Goal: Task Accomplishment & Management: Manage account settings

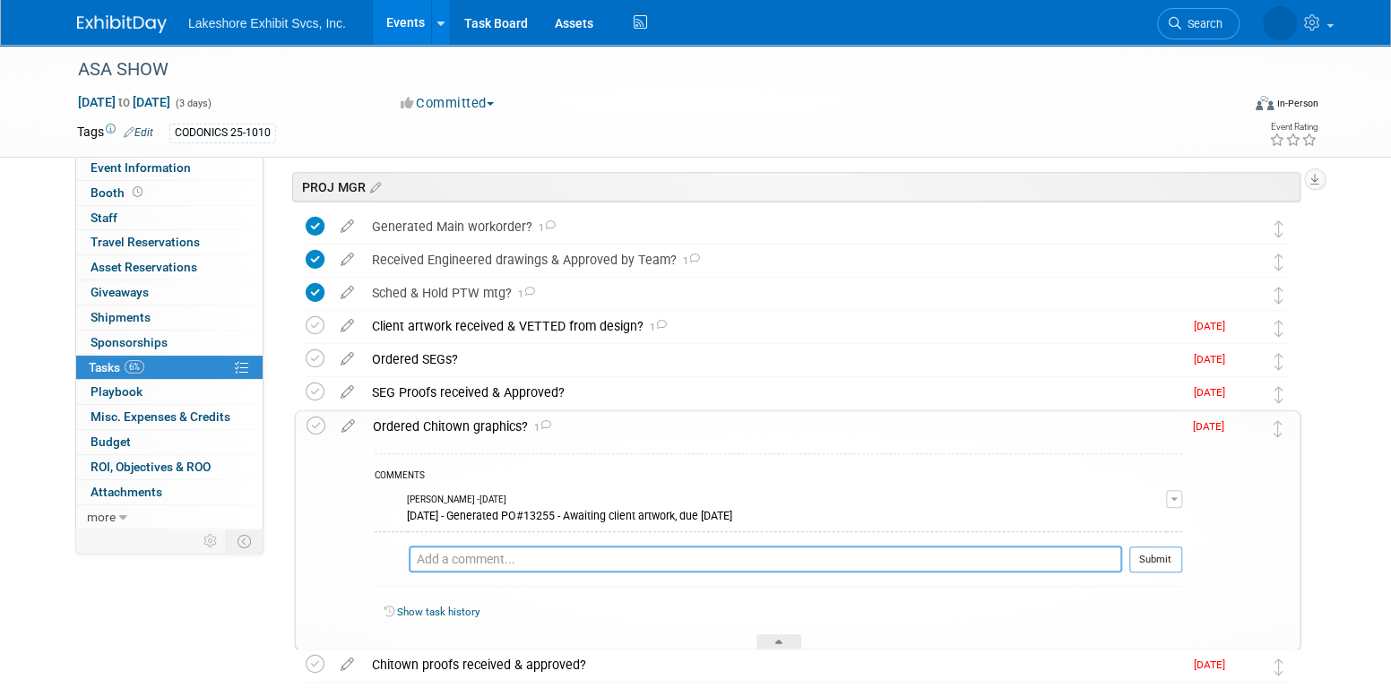
click at [579, 557] on textarea at bounding box center [765, 559] width 713 height 27
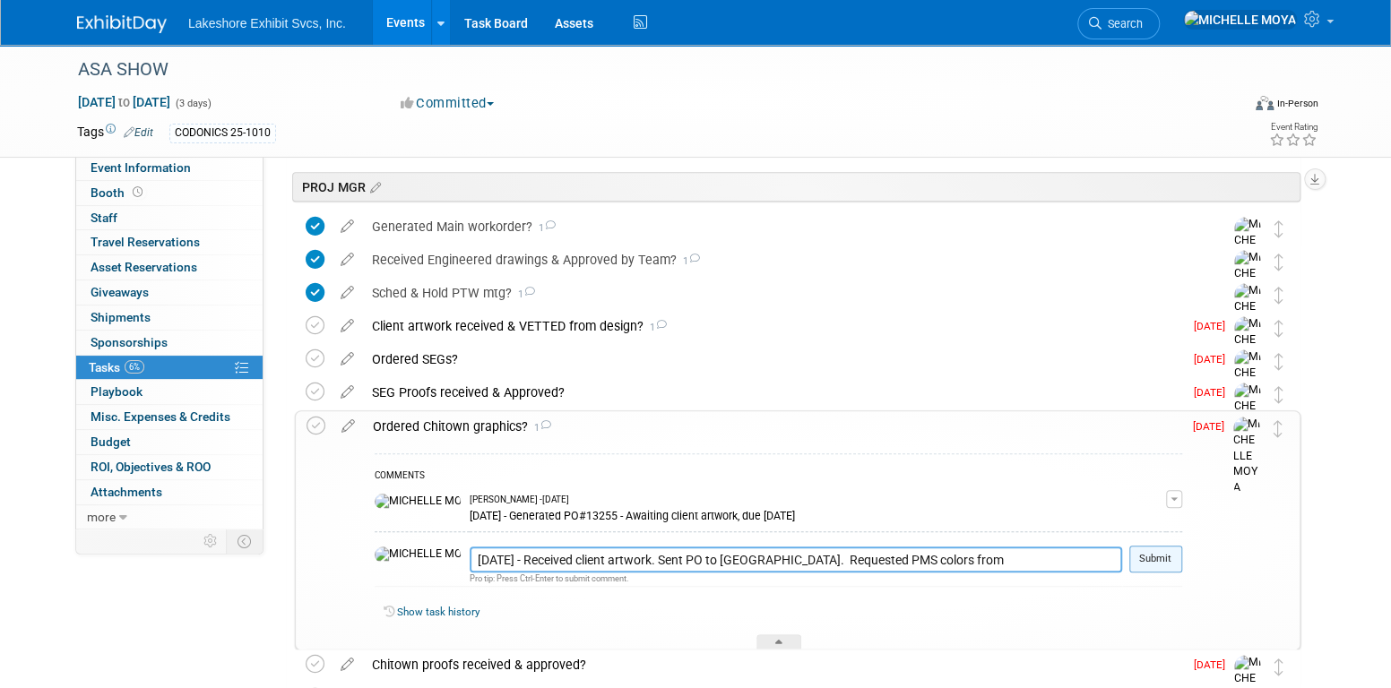
type textarea "8.12.25 - Received client artwork. Sent PO to Chitown. Requested PMS colors fro…"
click at [1155, 557] on button "Submit" at bounding box center [1155, 559] width 53 height 27
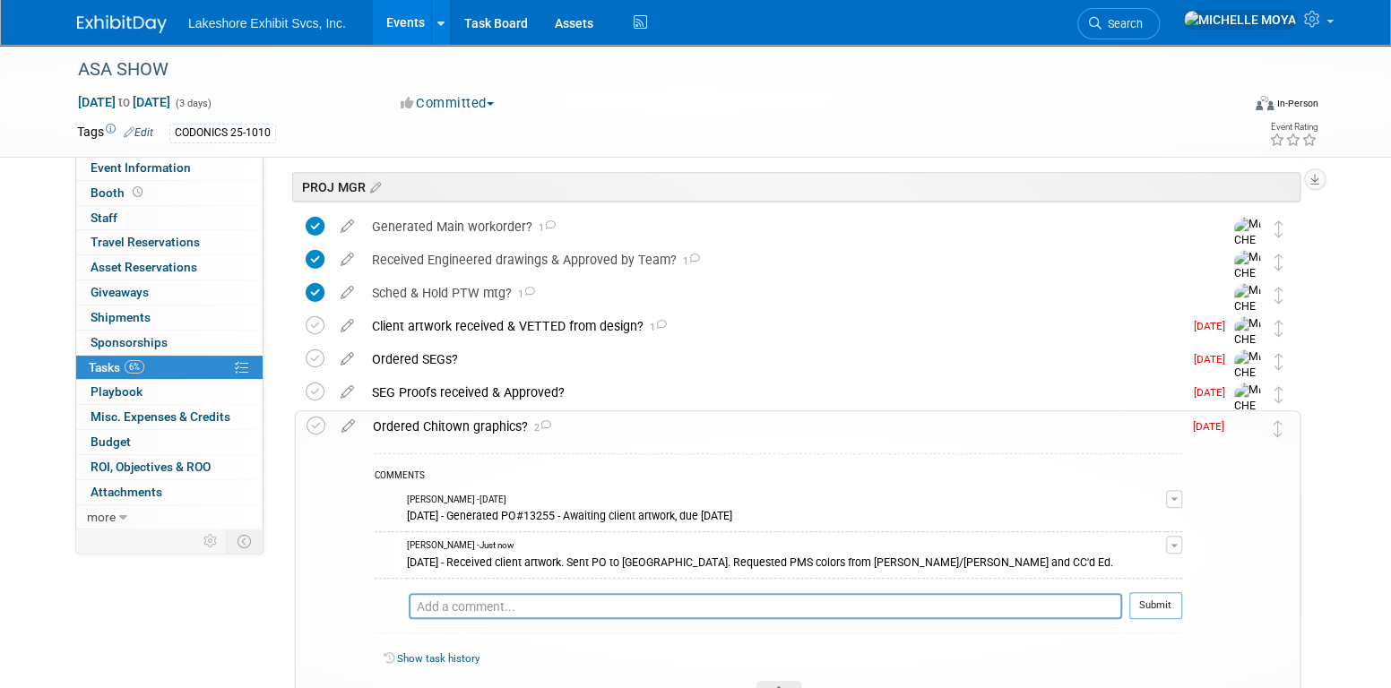
click at [416, 16] on link "Events" at bounding box center [405, 22] width 65 height 45
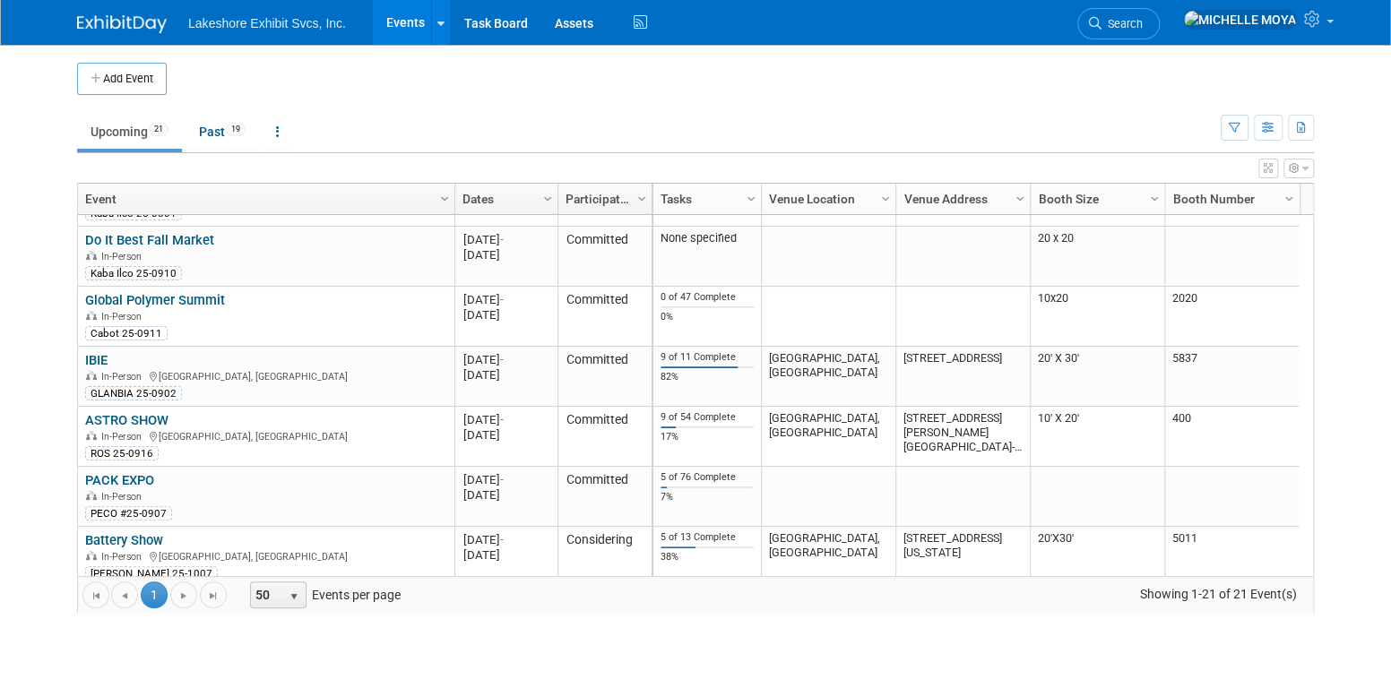
click at [144, 472] on link "PACK EXPO" at bounding box center [119, 480] width 69 height 16
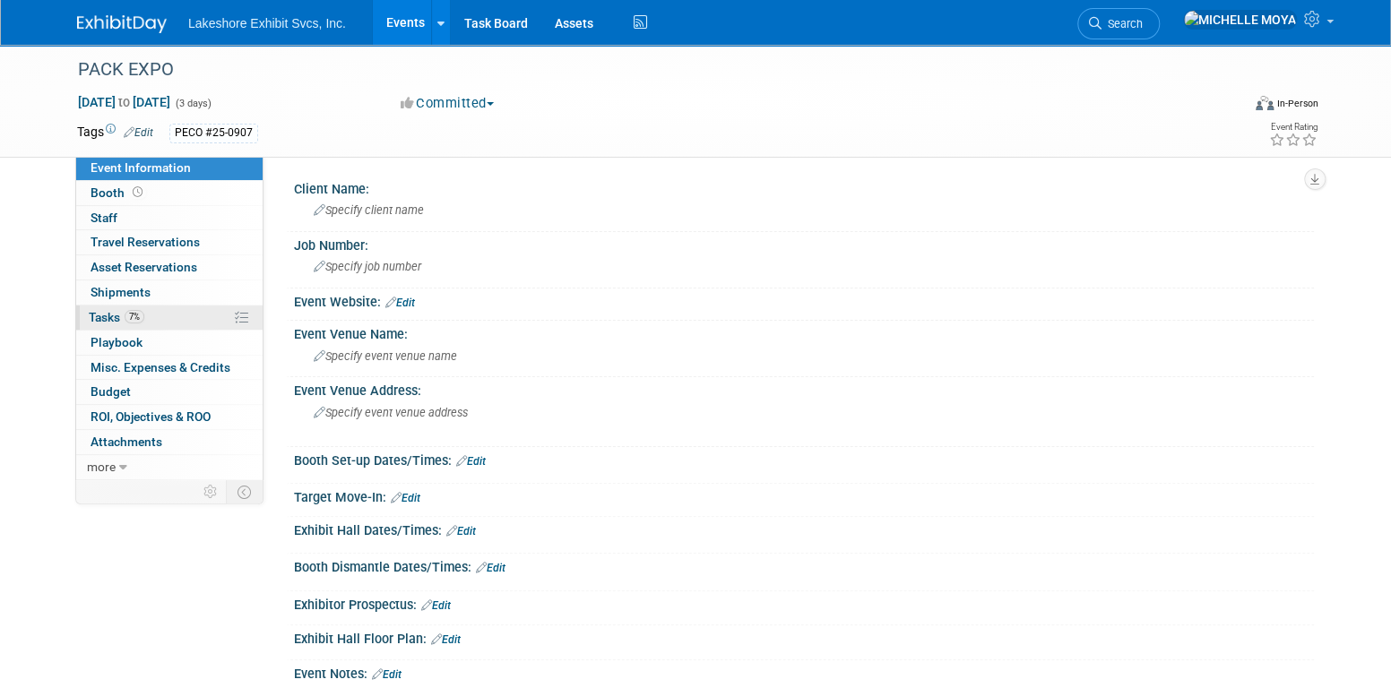
click at [164, 316] on link "7% Tasks 7%" at bounding box center [169, 318] width 186 height 24
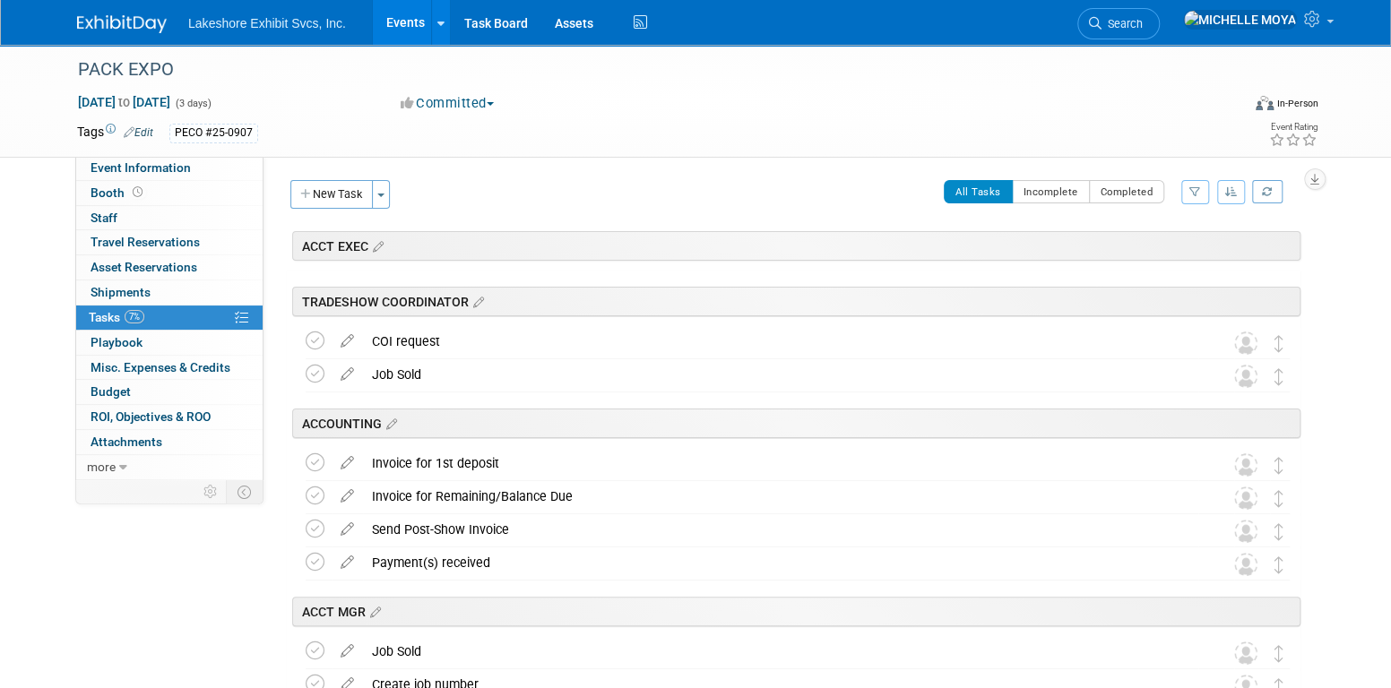
click at [1199, 183] on button "button" at bounding box center [1195, 192] width 28 height 24
click at [1167, 245] on select "-- Select Assignee -- All unassigned tasks Assigned to me Amanda Koss Dave Desa…" at bounding box center [1121, 249] width 148 height 25
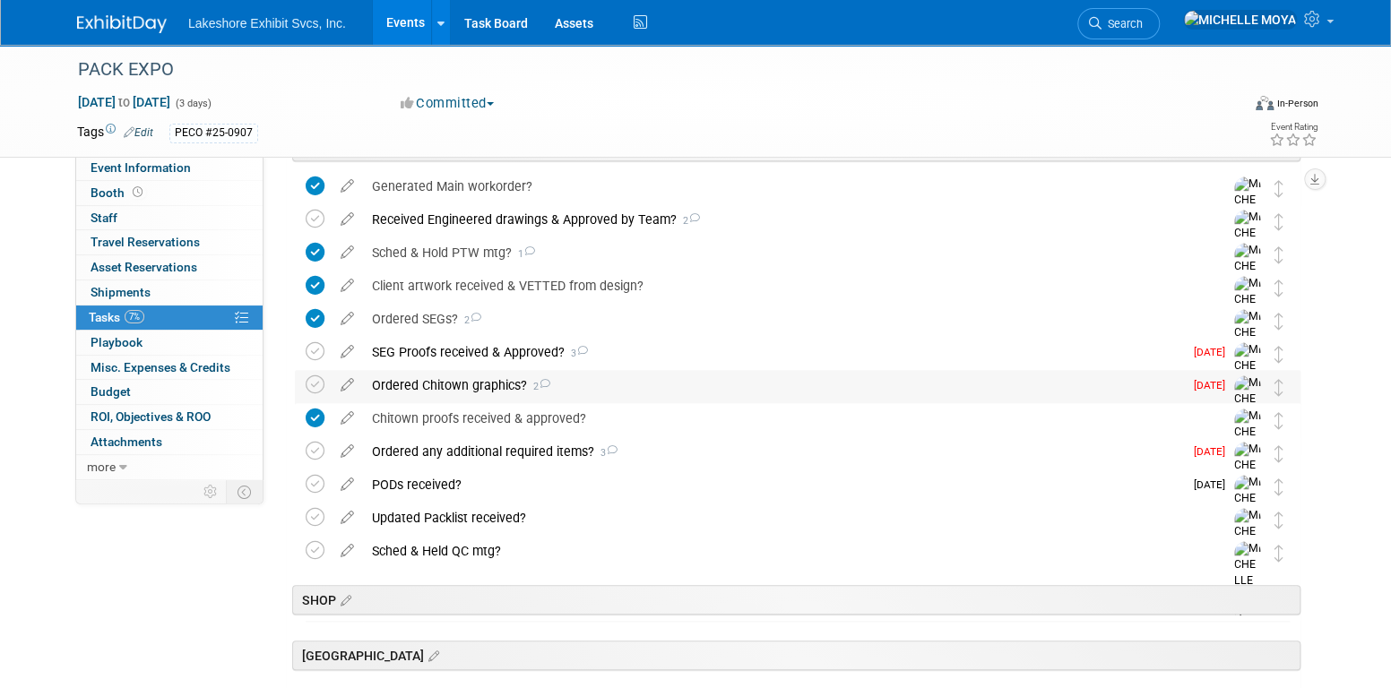
scroll to position [448, 0]
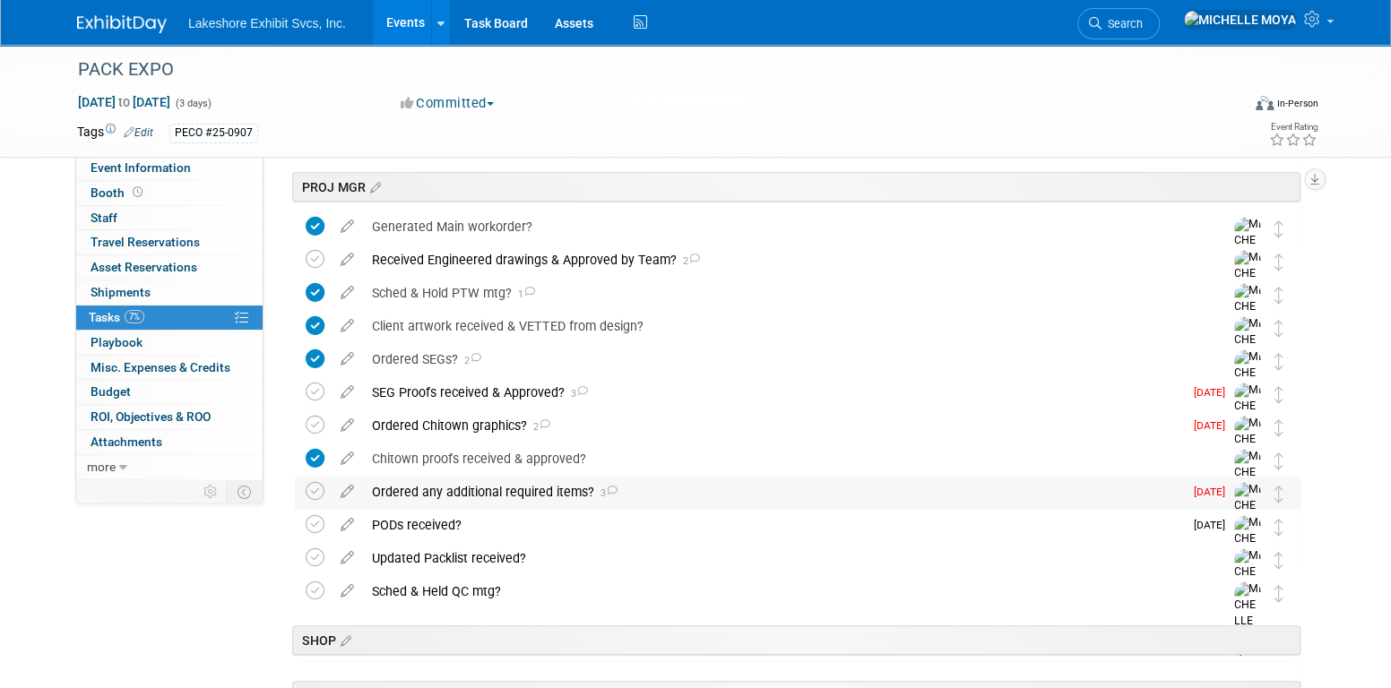
click at [497, 494] on div "Ordered any additional required items? 3" at bounding box center [773, 492] width 820 height 30
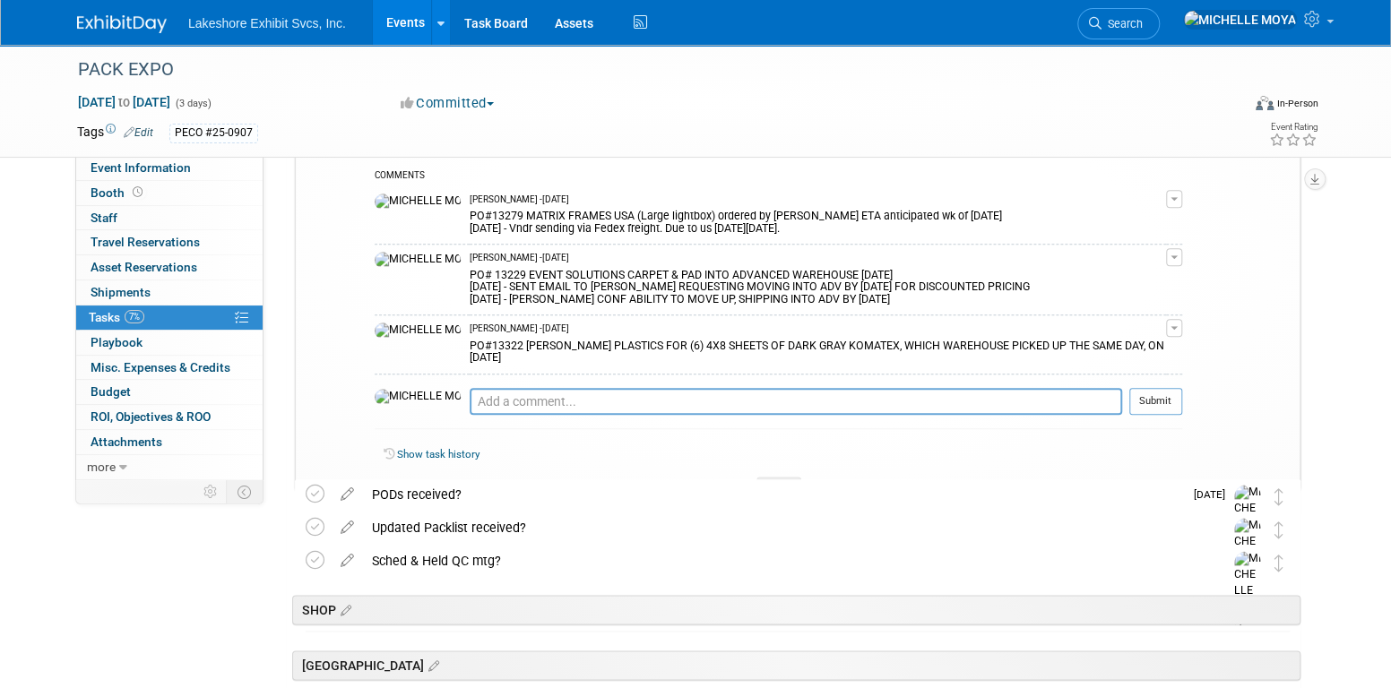
scroll to position [896, 0]
click at [475, 389] on textarea at bounding box center [796, 400] width 652 height 27
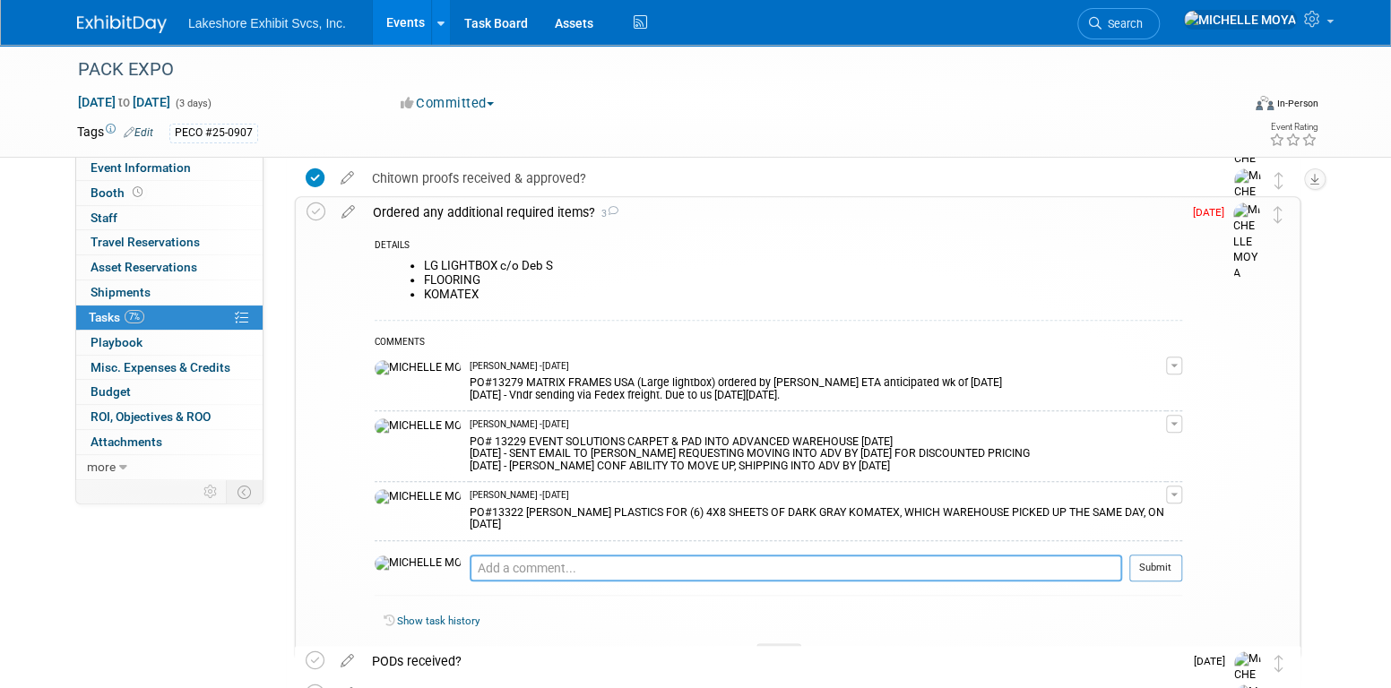
scroll to position [717, 0]
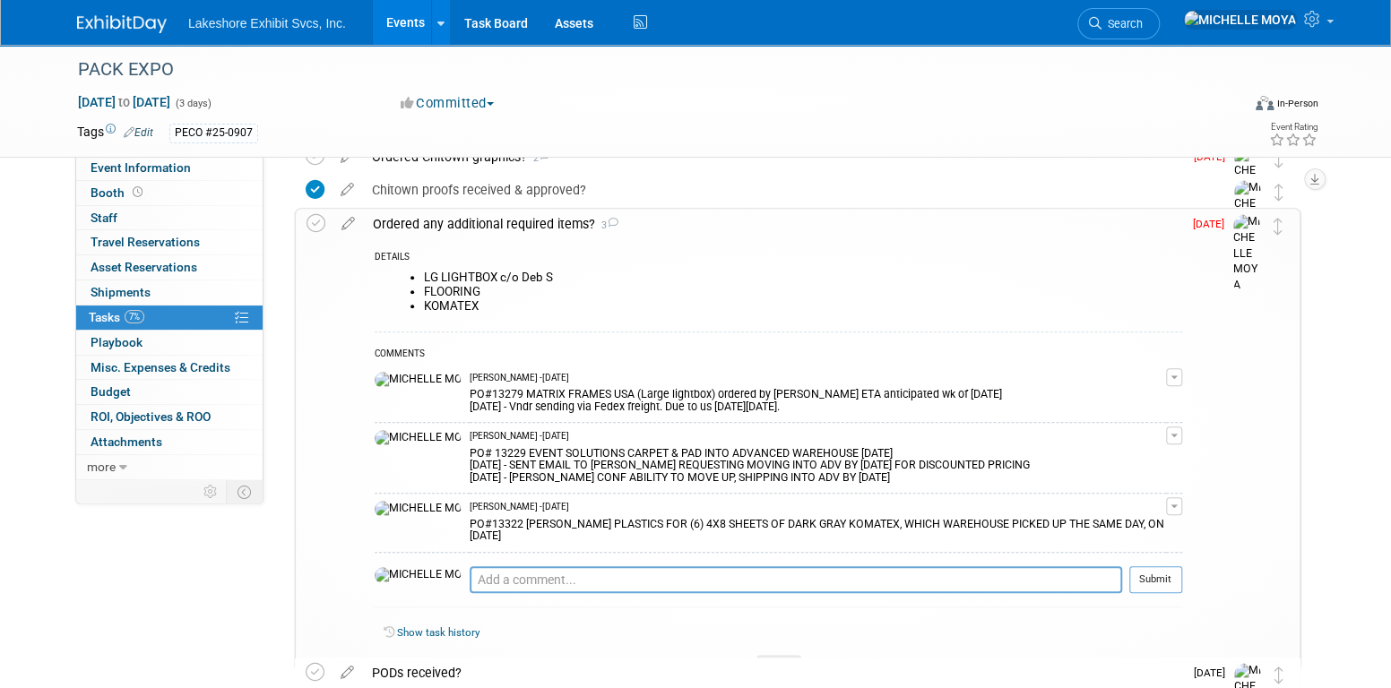
click at [436, 227] on div "Ordered any additional required items? 3" at bounding box center [773, 224] width 818 height 30
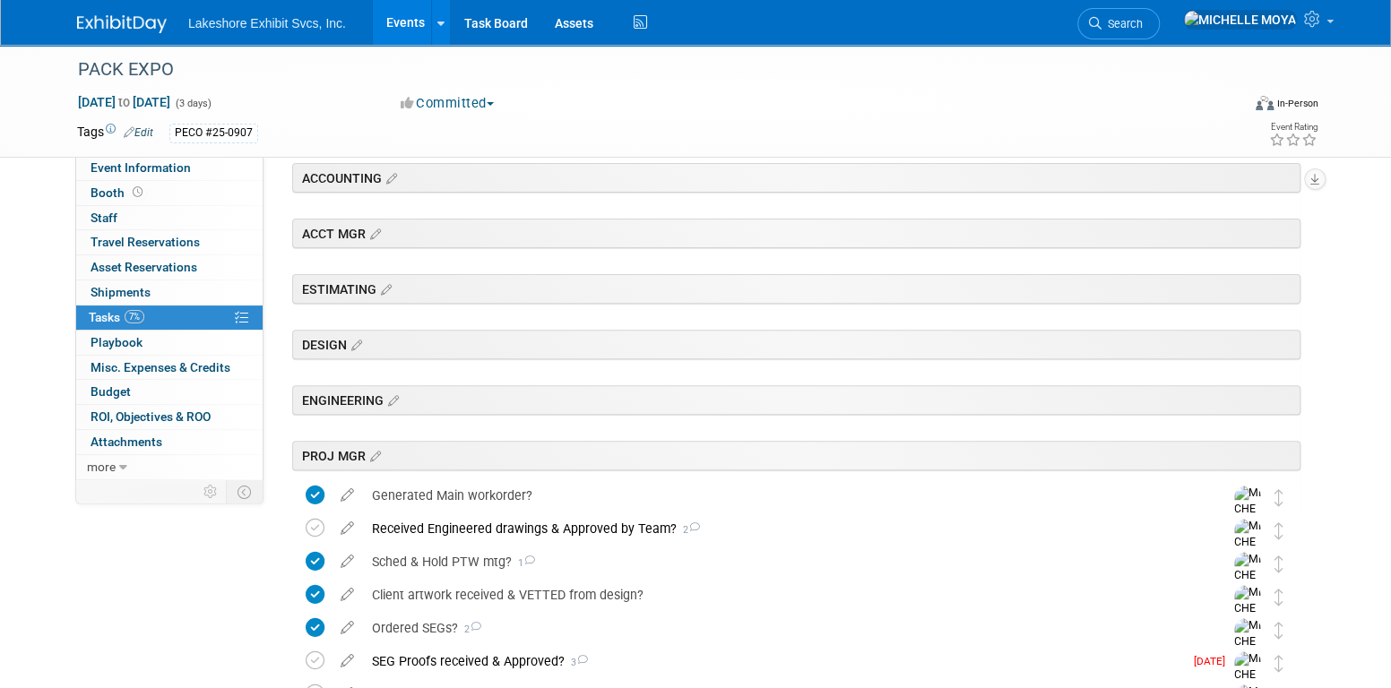
scroll to position [0, 0]
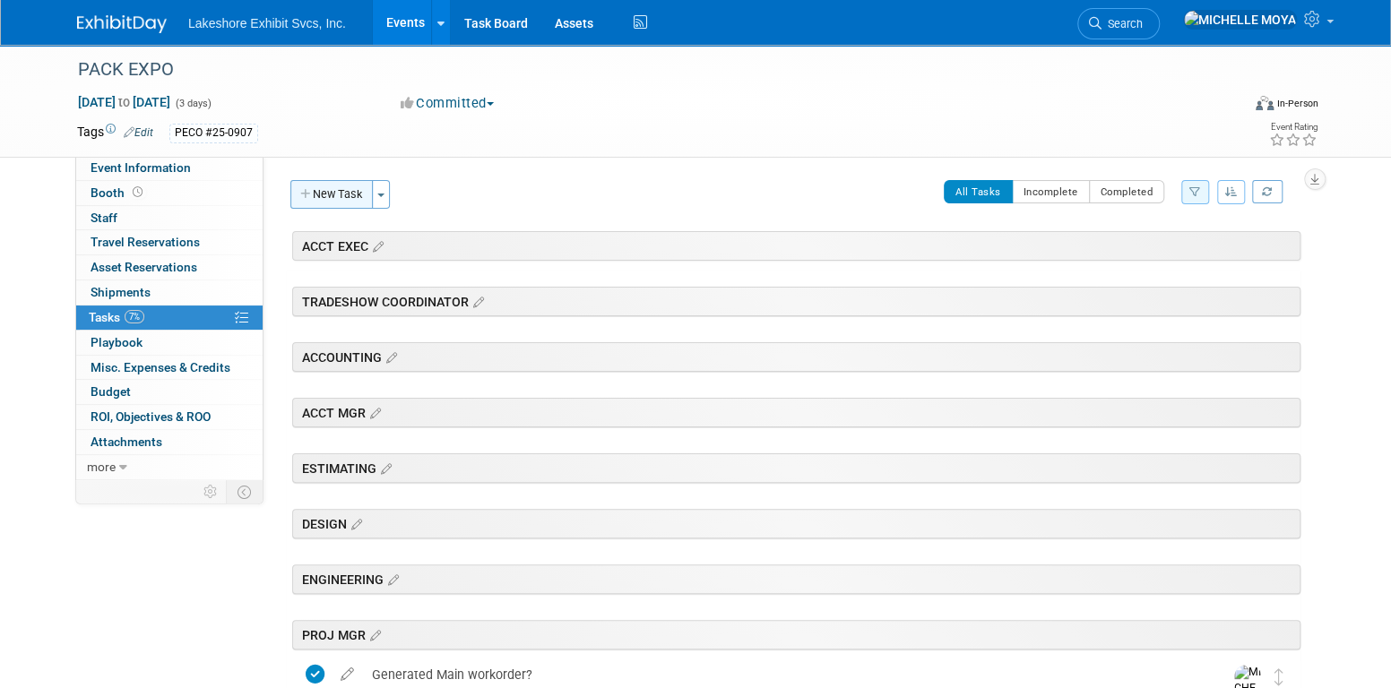
click at [334, 204] on button "New Task" at bounding box center [331, 194] width 82 height 29
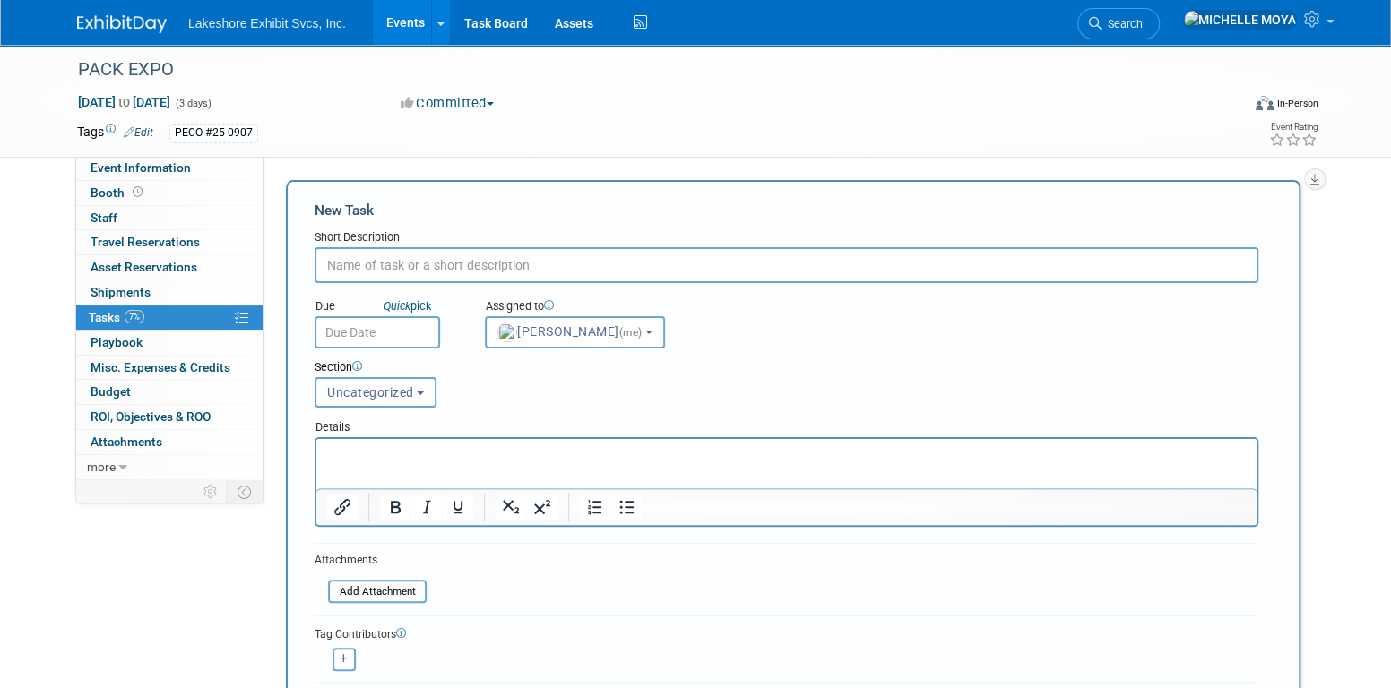
click at [538, 261] on input "text" at bounding box center [787, 265] width 944 height 36
type input "Repair of 3D Lit Peco signs?"
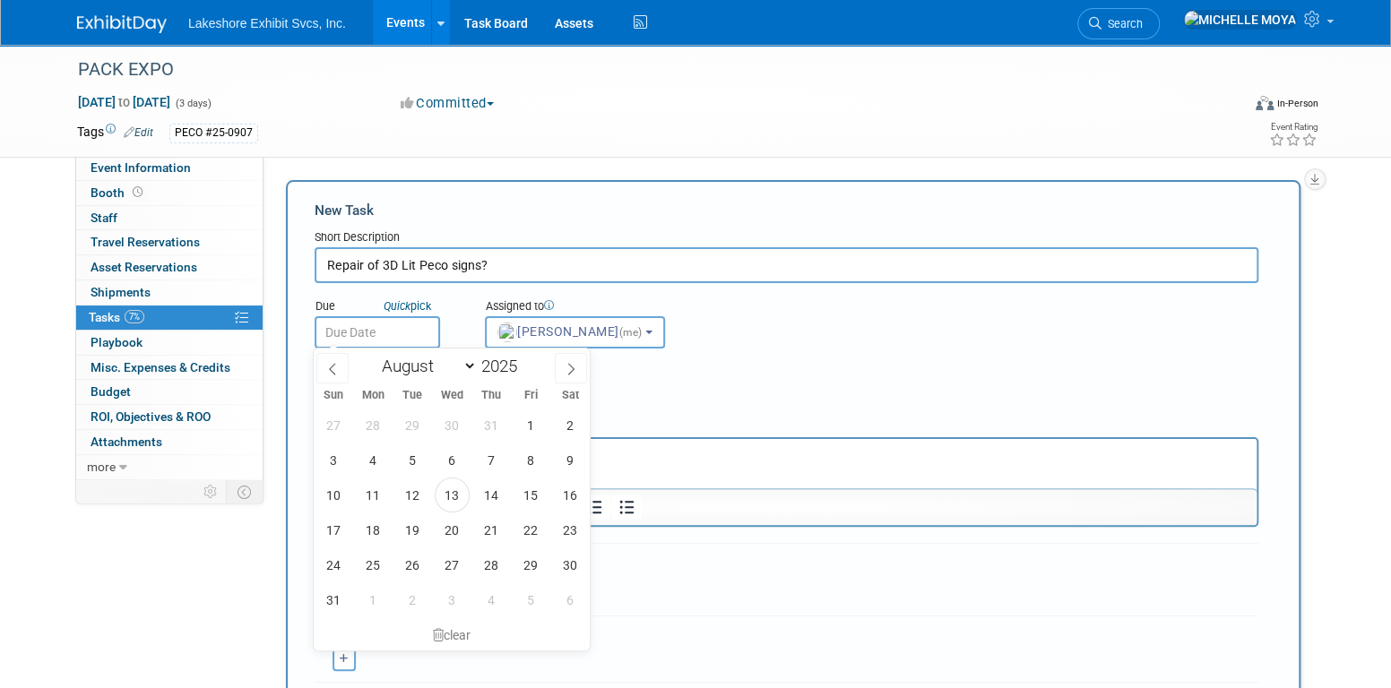
click at [395, 328] on input "text" at bounding box center [377, 332] width 125 height 32
click at [497, 497] on span "14" at bounding box center [491, 495] width 35 height 35
type input "[DATE]"
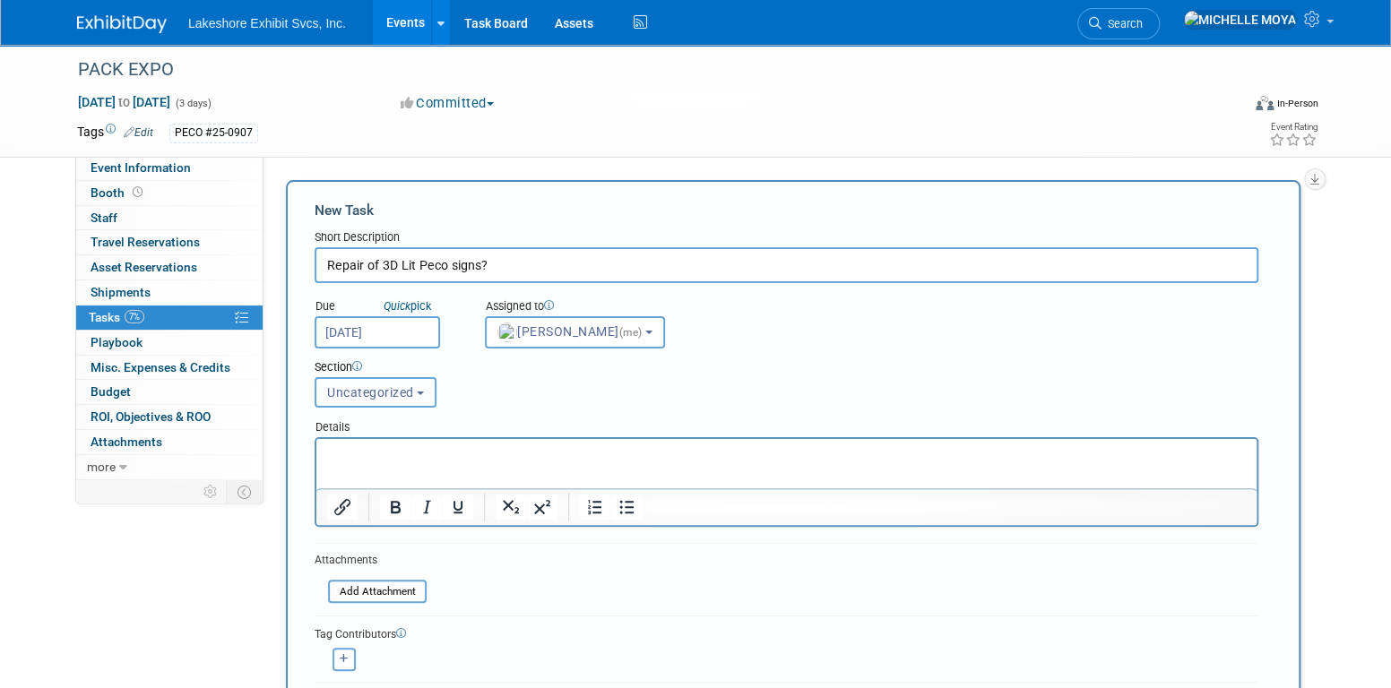
click at [403, 393] on span "Uncategorized" at bounding box center [370, 392] width 87 height 14
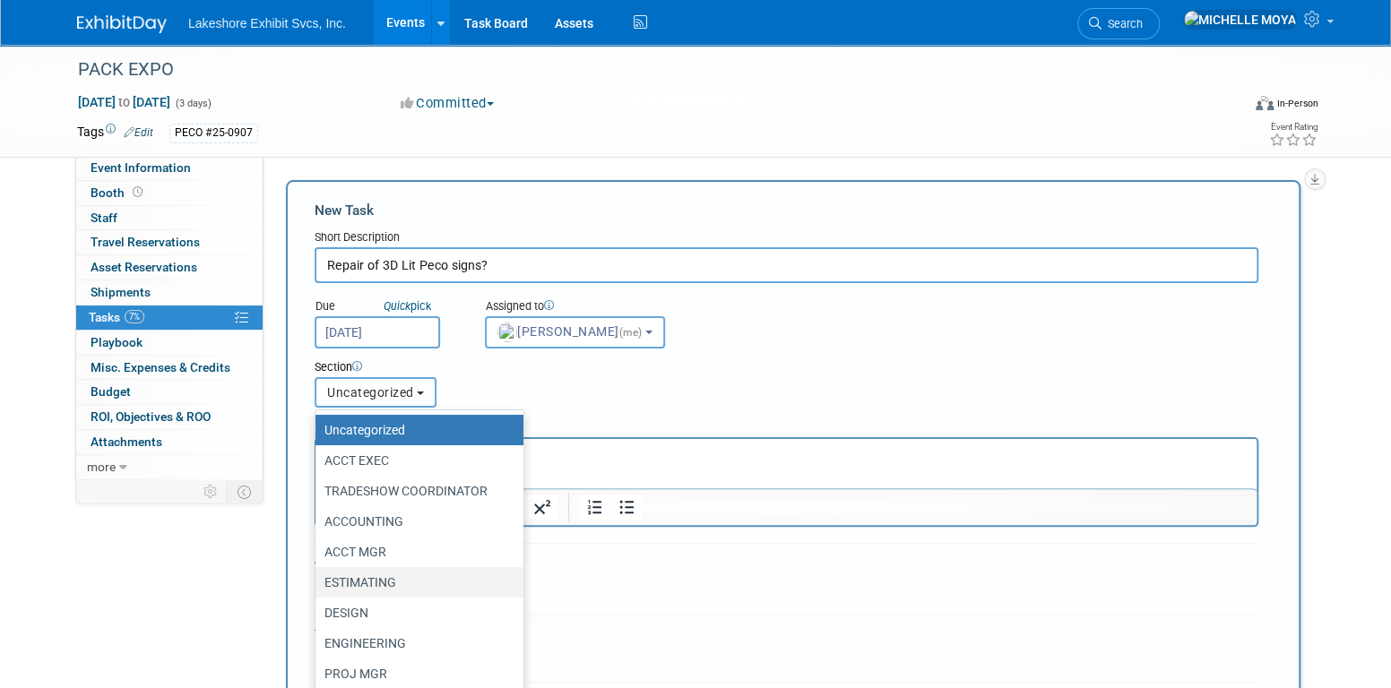
scroll to position [90, 0]
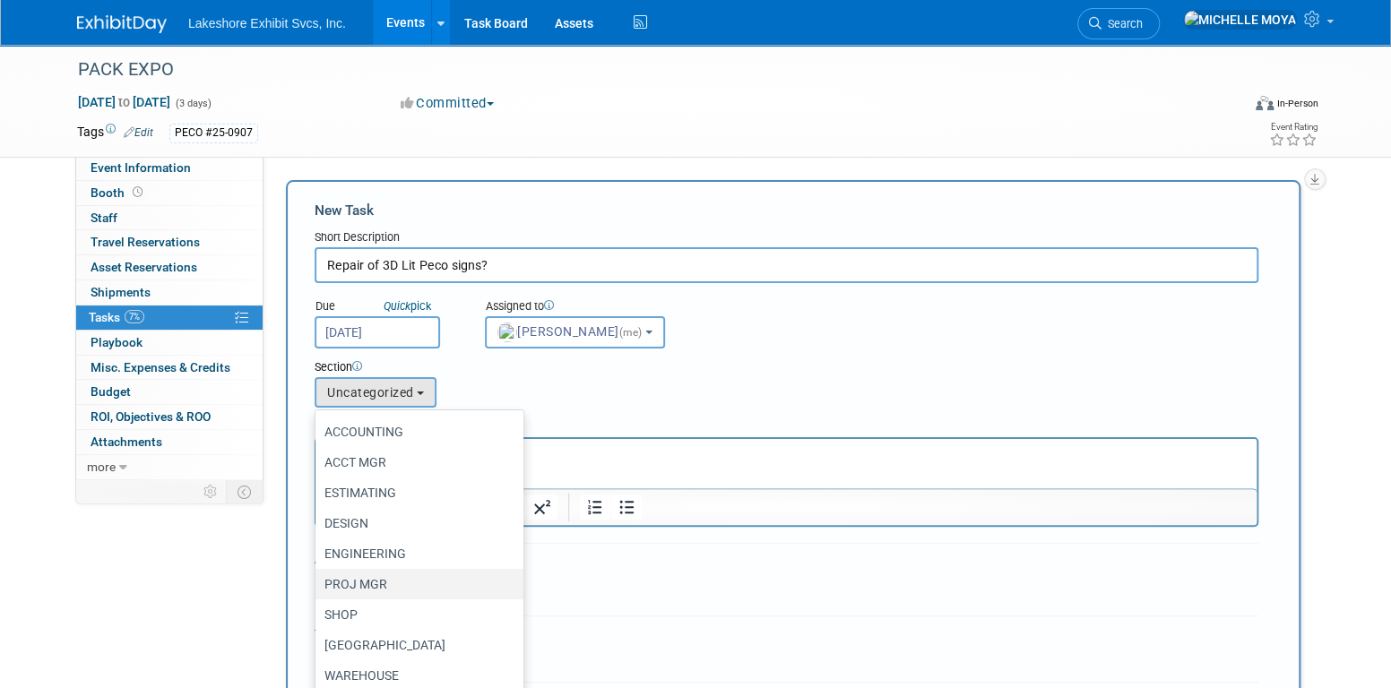
click at [398, 575] on label "PROJ MGR" at bounding box center [414, 584] width 181 height 23
click at [318, 579] on input "PROJ MGR" at bounding box center [313, 585] width 12 height 12
select select "11273555"
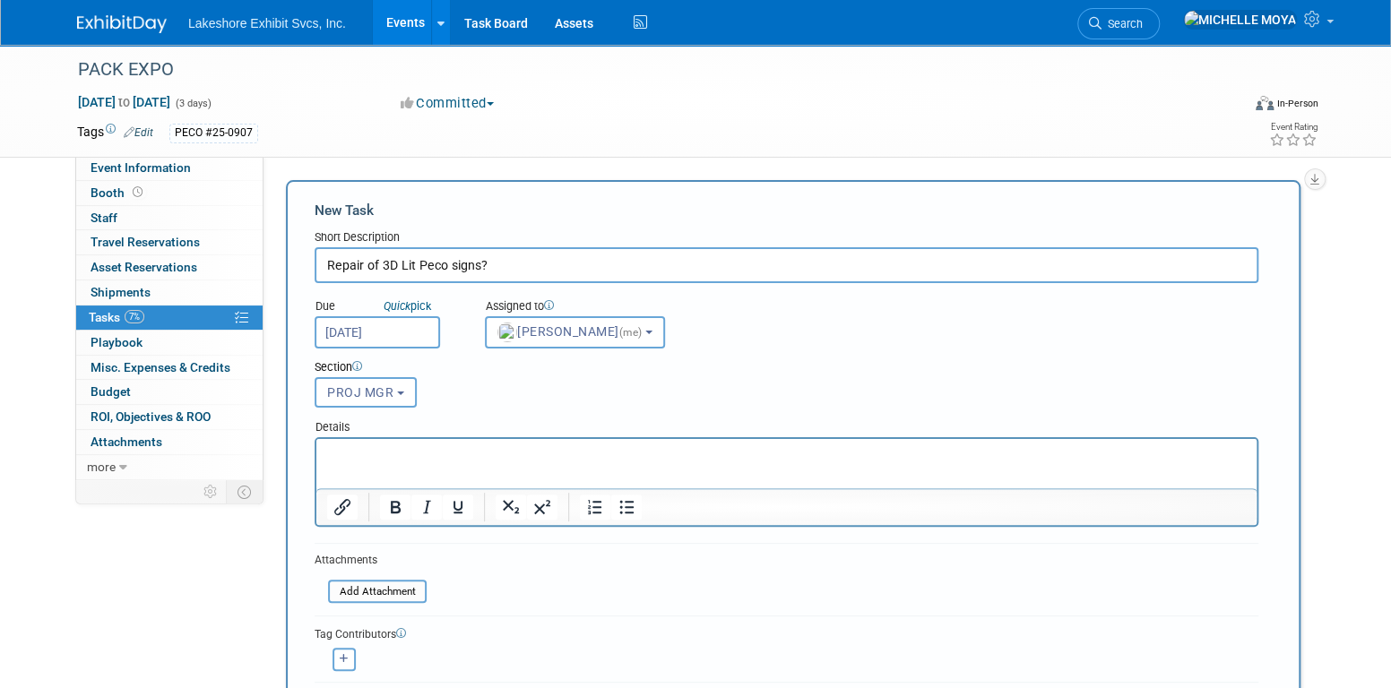
click at [482, 461] on p "Rich Text Area. Press ALT-0 for help." at bounding box center [787, 455] width 920 height 18
drag, startPoint x: 627, startPoint y: 499, endPoint x: 618, endPoint y: 495, distance: 9.2
click at [627, 501] on icon "Bullet list" at bounding box center [626, 507] width 14 height 13
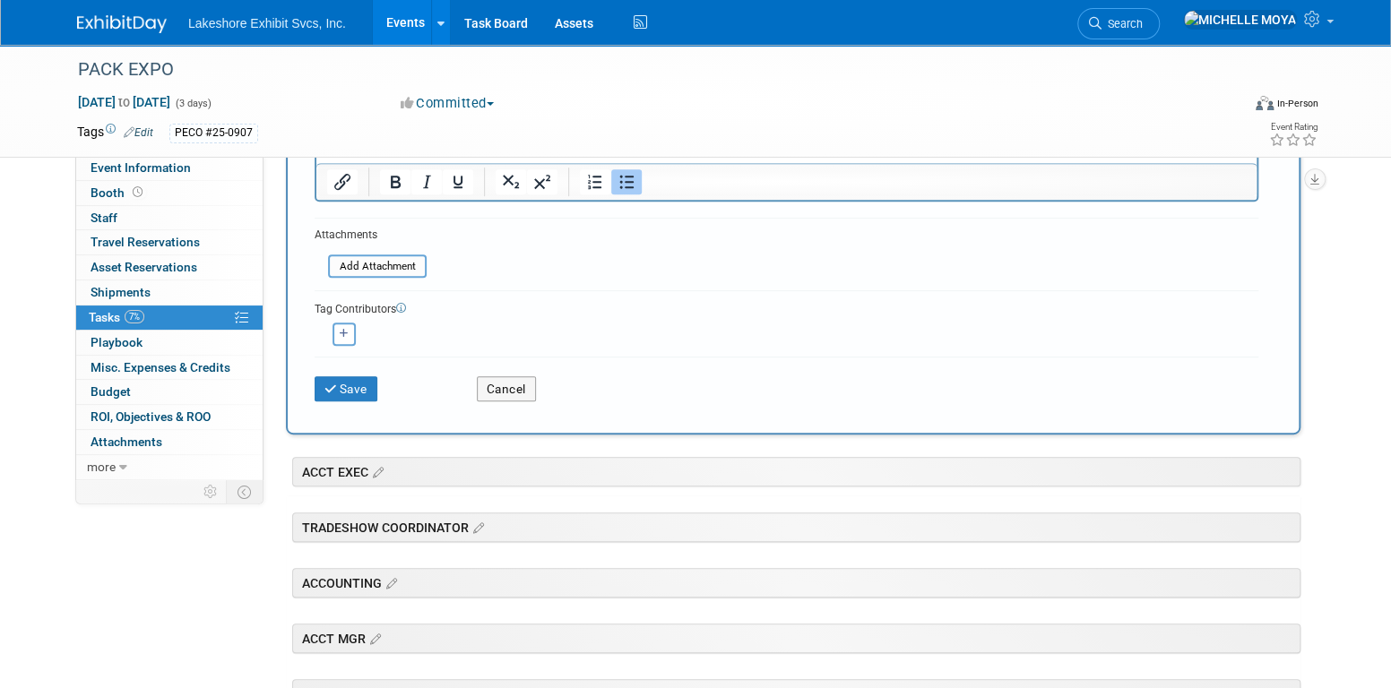
scroll to position [359, 0]
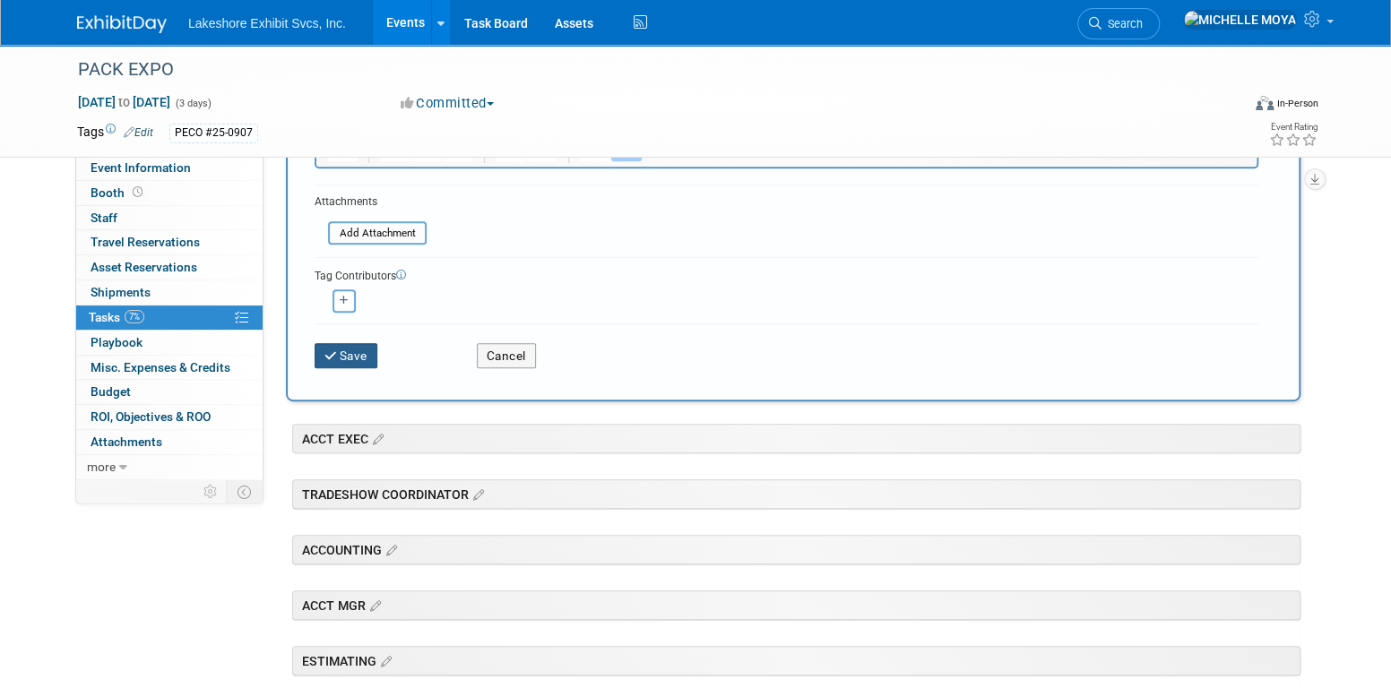
click at [335, 352] on icon "submit" at bounding box center [331, 356] width 15 height 13
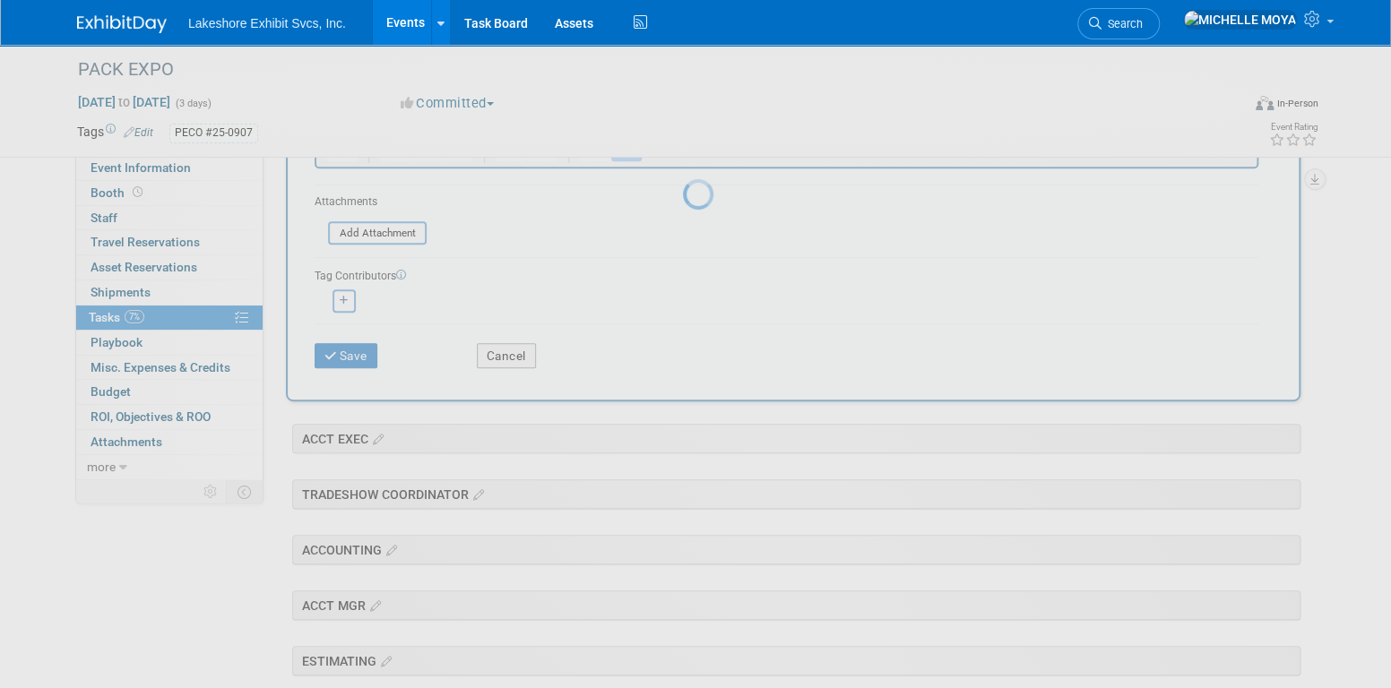
scroll to position [0, 0]
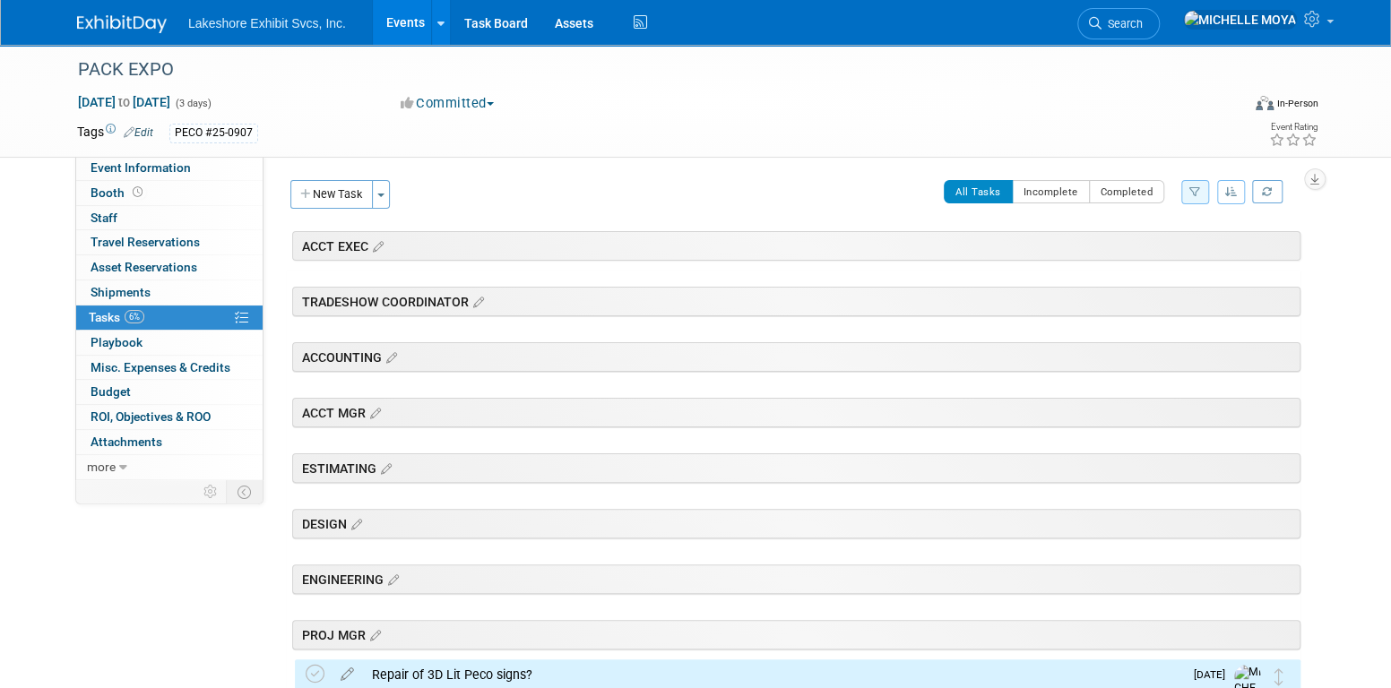
click at [423, 22] on link "Events" at bounding box center [405, 22] width 65 height 45
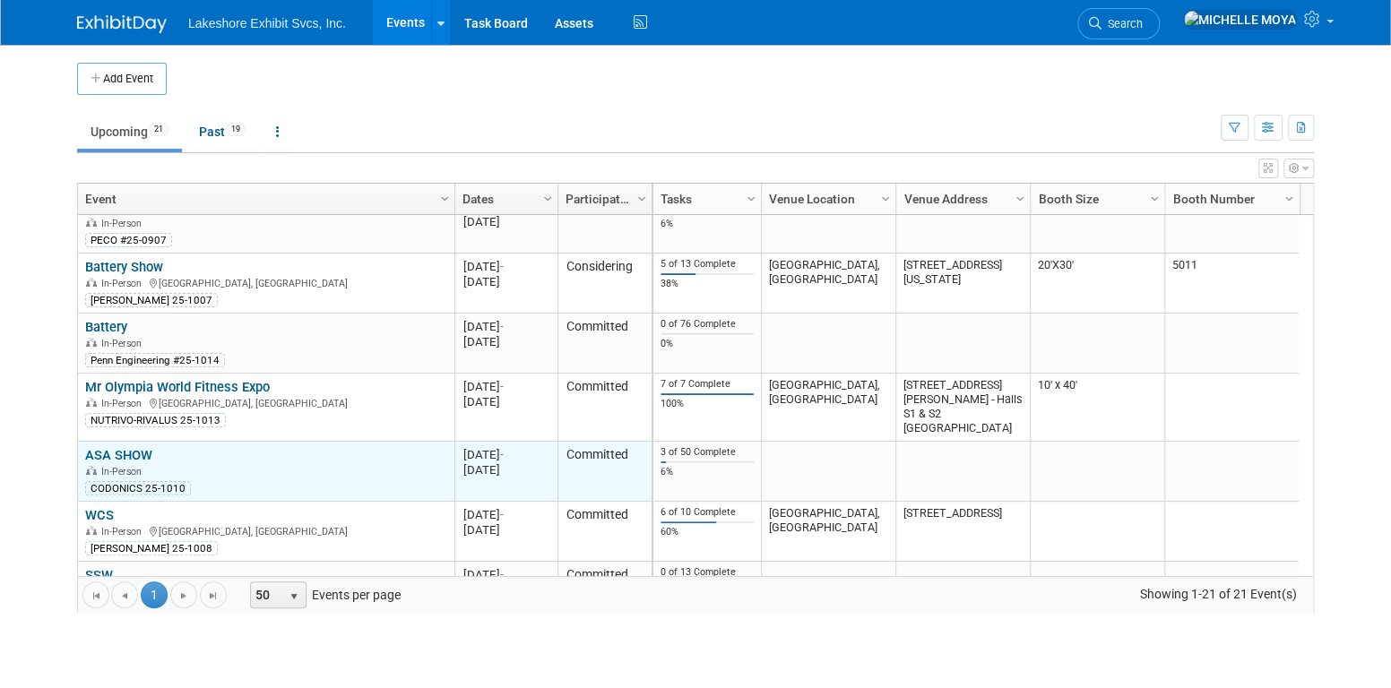
scroll to position [428, 0]
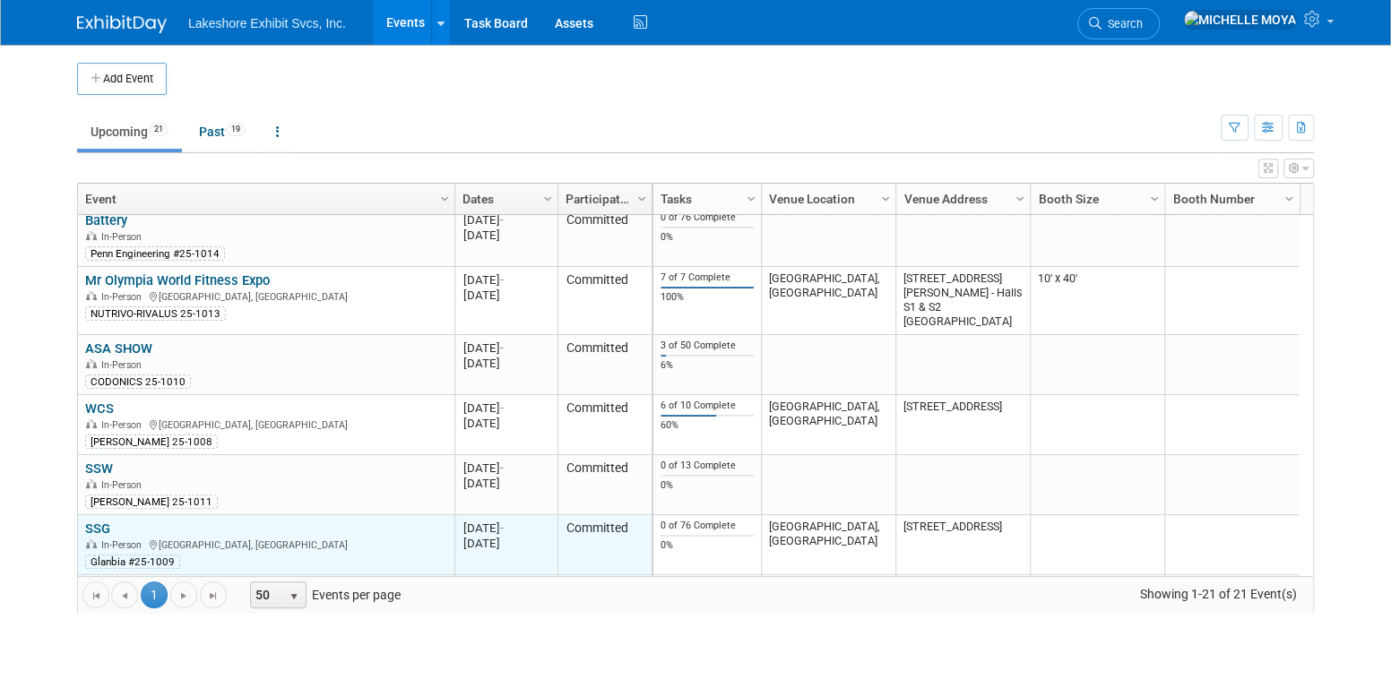
click at [102, 523] on link "SSG" at bounding box center [97, 529] width 25 height 16
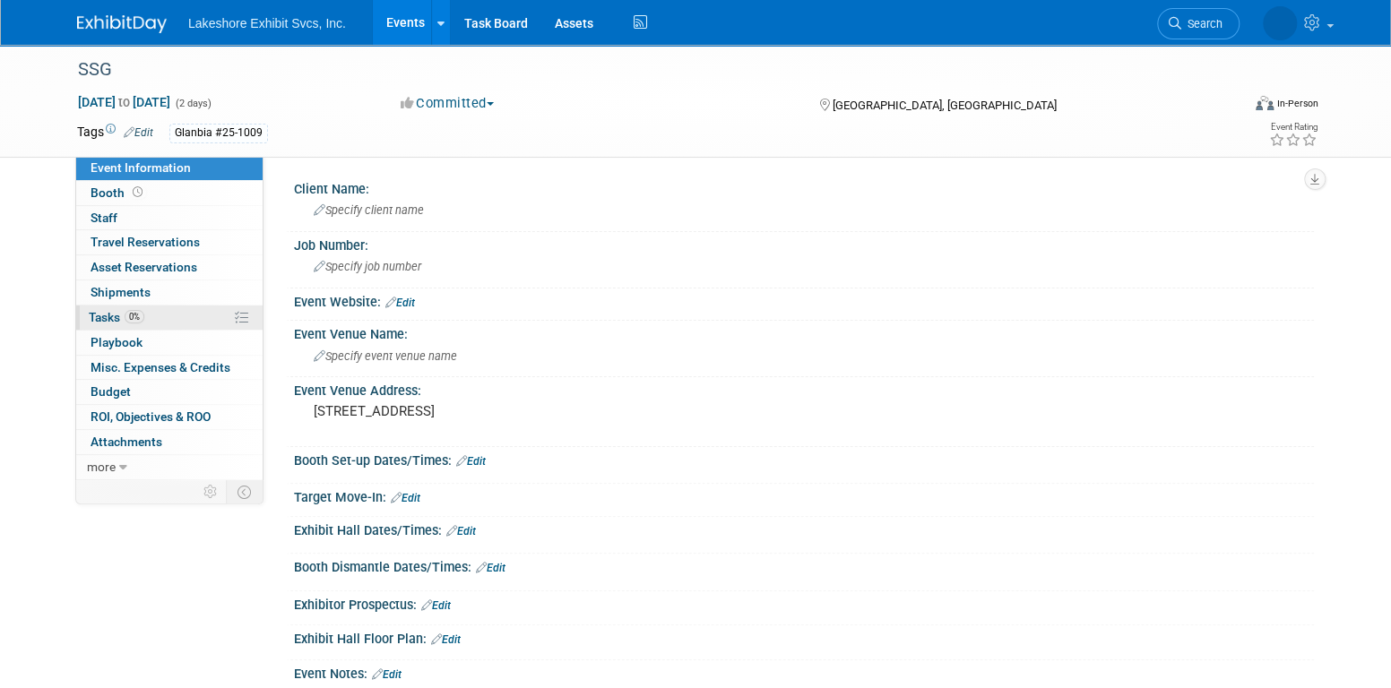
click at [168, 320] on link "0% Tasks 0%" at bounding box center [169, 318] width 186 height 24
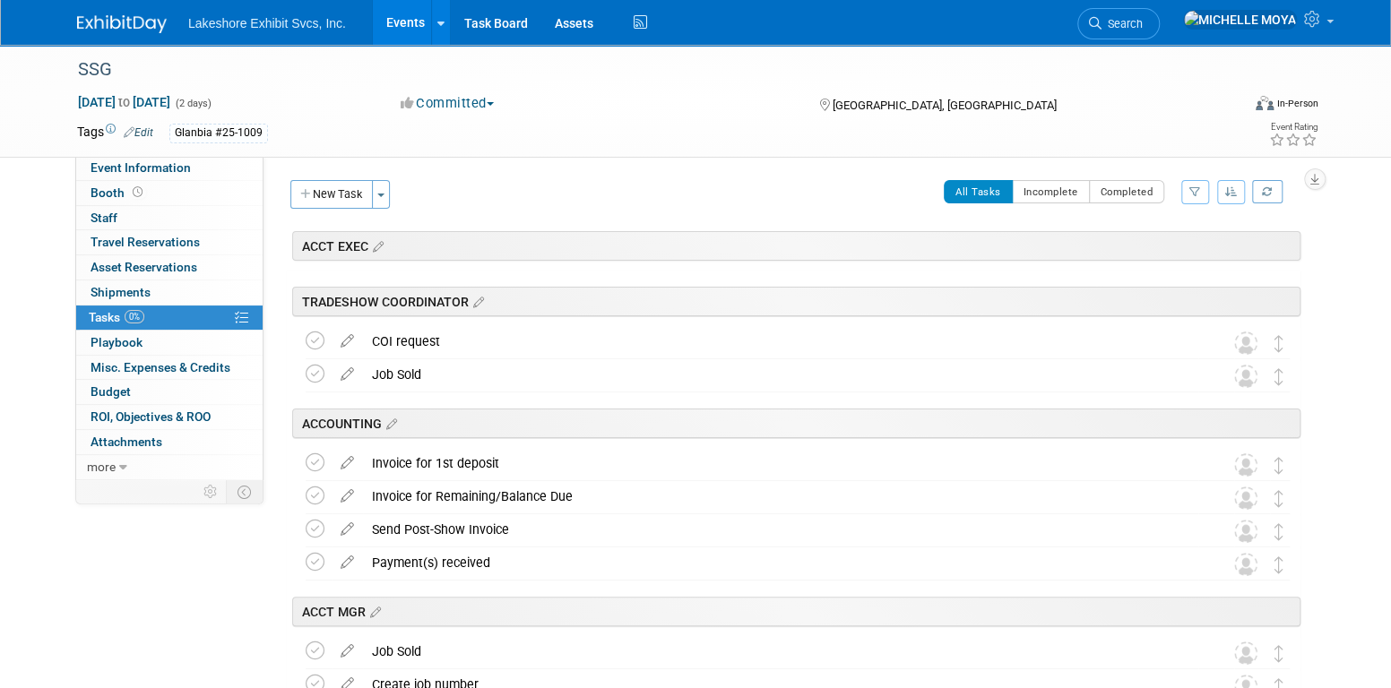
click at [1198, 196] on icon "button" at bounding box center [1195, 191] width 12 height 11
click at [1136, 250] on select "-- Select Assignee -- All unassigned tasks Assigned to me Amanda Koss Dave Desa…" at bounding box center [1121, 249] width 148 height 25
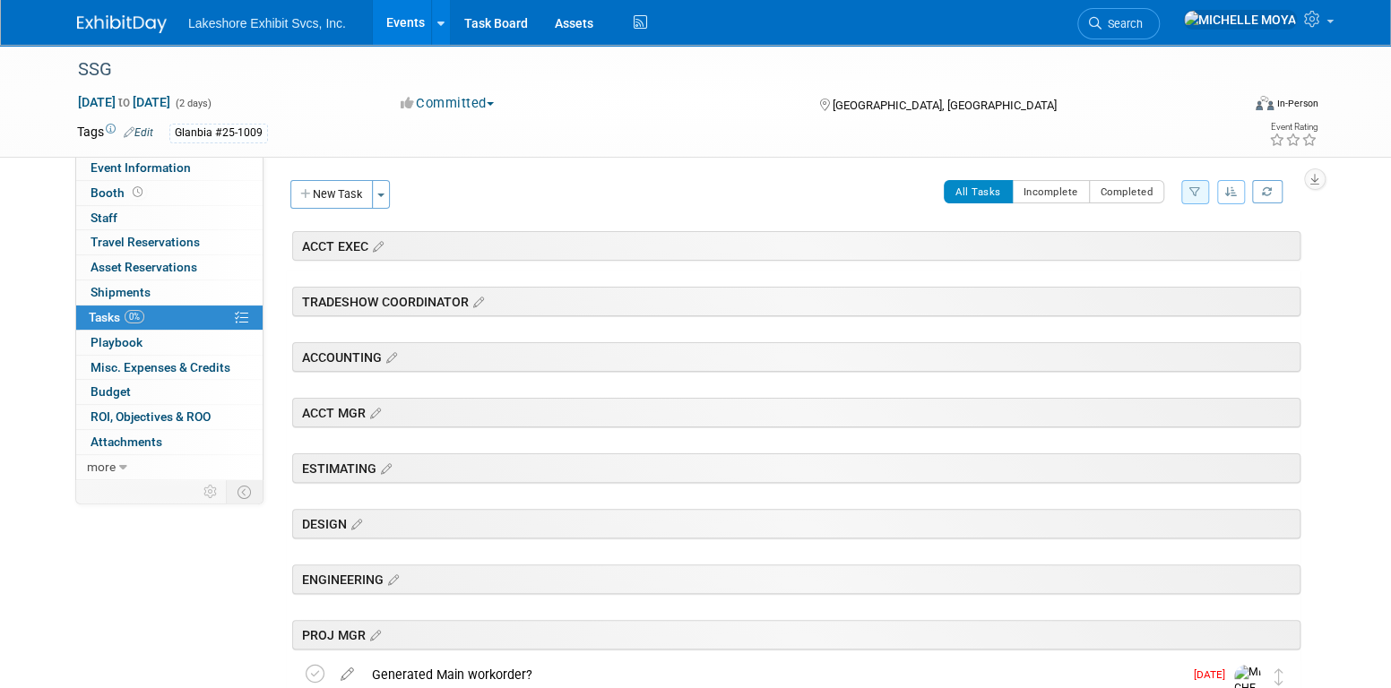
click at [346, 197] on button "New Task" at bounding box center [331, 194] width 82 height 29
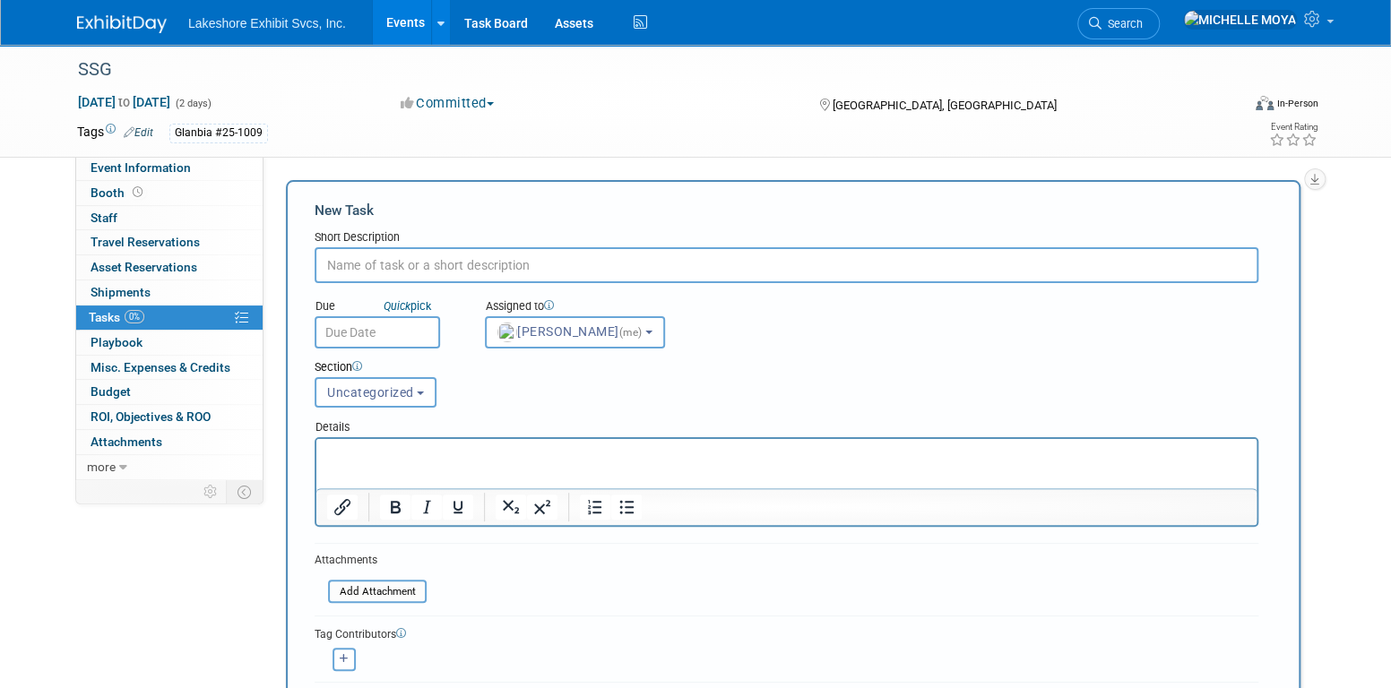
click at [415, 264] on input "text" at bounding box center [787, 265] width 944 height 36
click at [434, 266] on input "Received in Client's TV, USB extender, and monitor bracket?" at bounding box center [787, 265] width 944 height 36
type input "Received in Client's 65" TV, USB extender, and monitor bracket?"
click at [395, 396] on span "Uncategorized" at bounding box center [370, 392] width 87 height 14
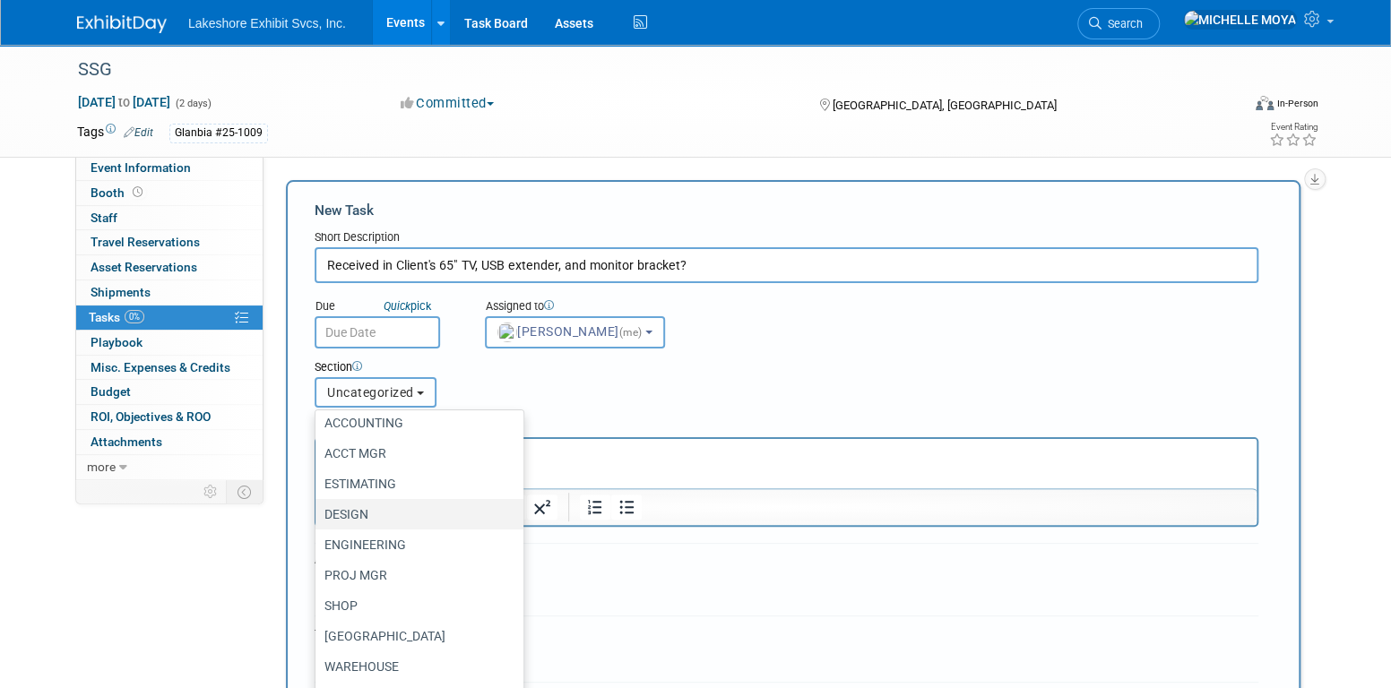
scroll to position [114, 0]
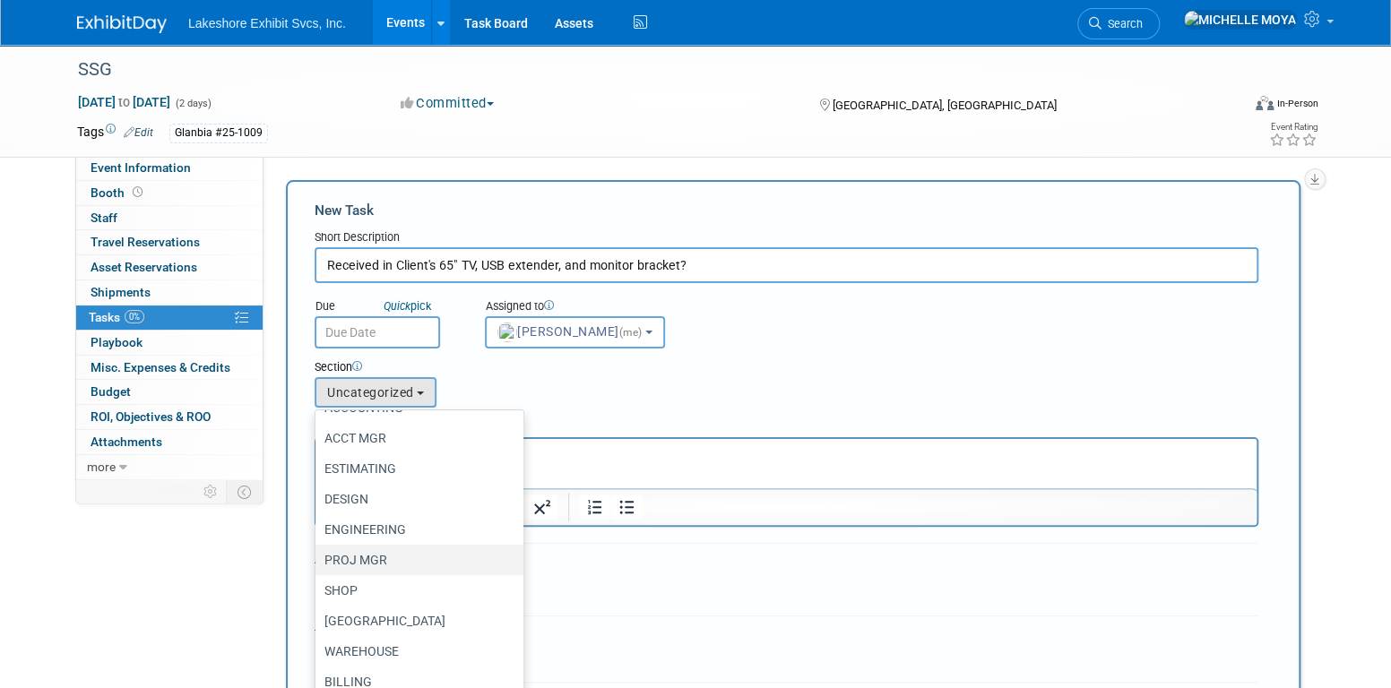
click at [394, 549] on label "PROJ MGR" at bounding box center [414, 560] width 181 height 23
click at [318, 555] on input "PROJ MGR" at bounding box center [313, 561] width 12 height 12
select select "11273743"
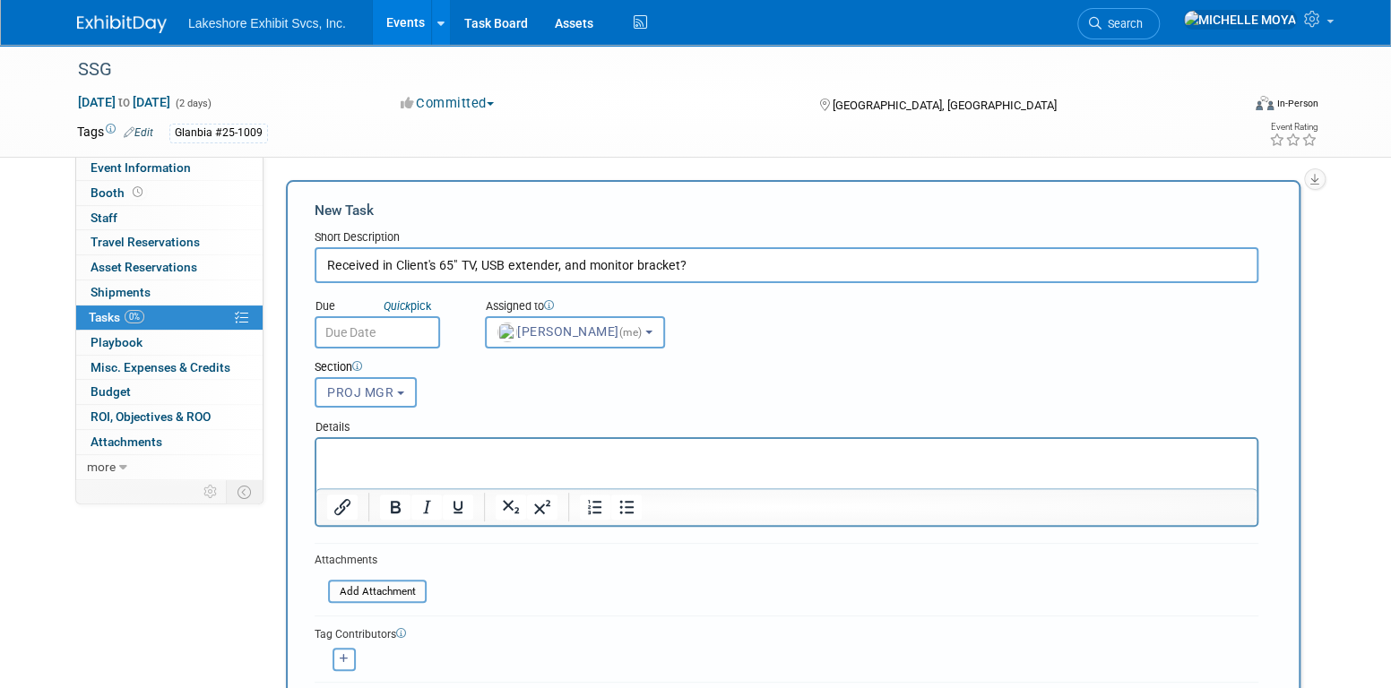
drag, startPoint x: 449, startPoint y: 454, endPoint x: 471, endPoint y: 462, distance: 23.0
click at [450, 453] on p "Rich Text Area. Press ALT-0 for help." at bounding box center [787, 455] width 920 height 18
click at [627, 506] on icon "Bullet list" at bounding box center [627, 508] width 22 height 22
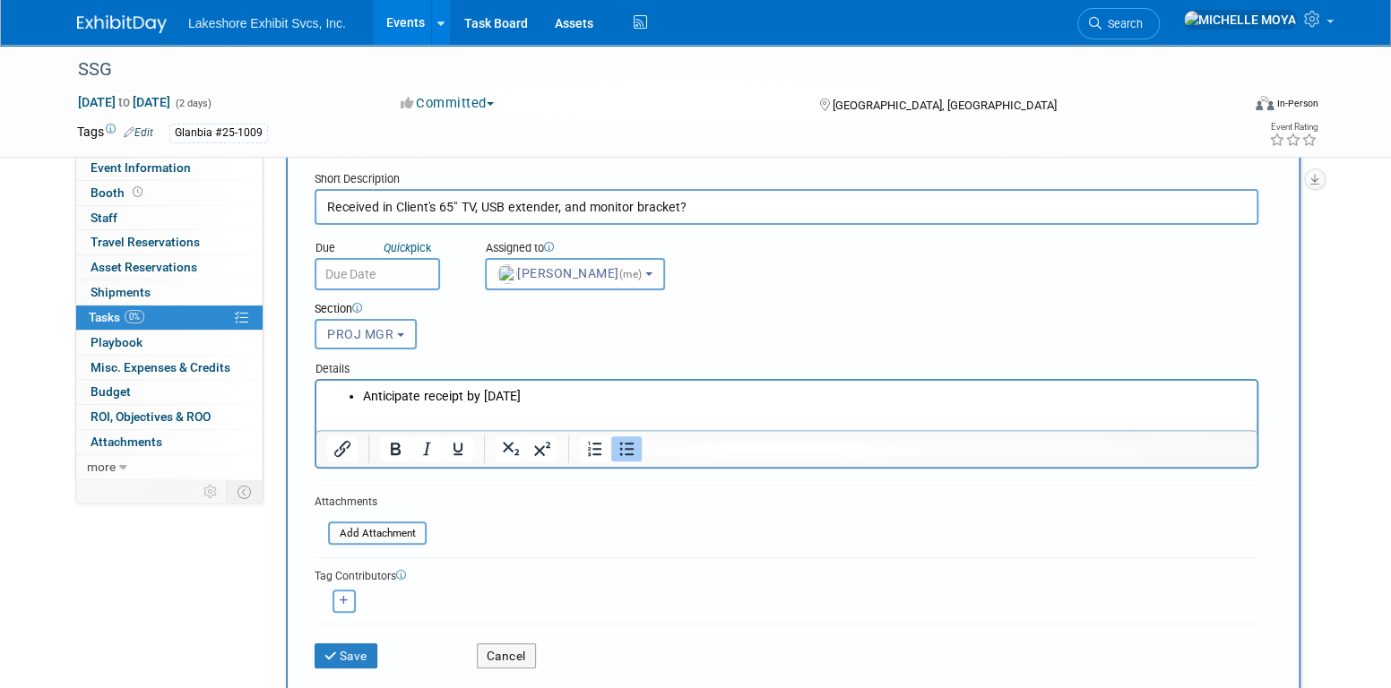
scroll to position [90, 0]
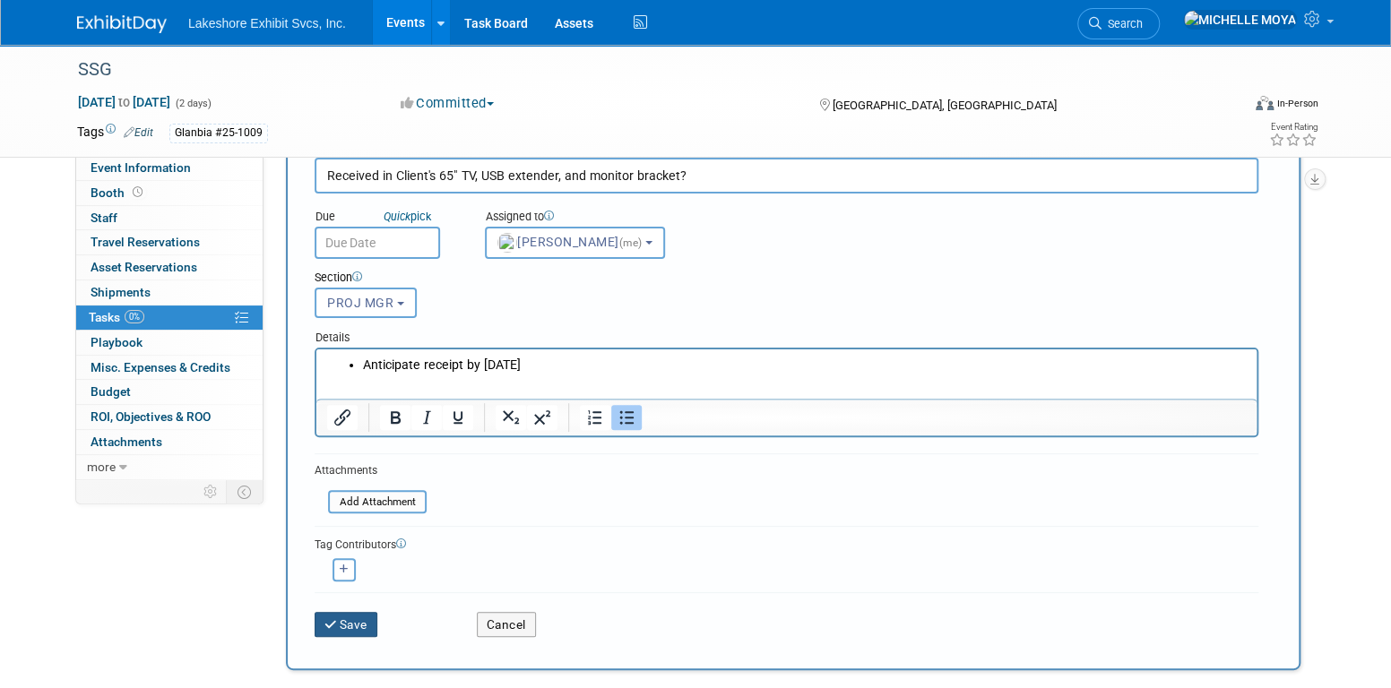
click at [351, 624] on button "Save" at bounding box center [346, 624] width 63 height 25
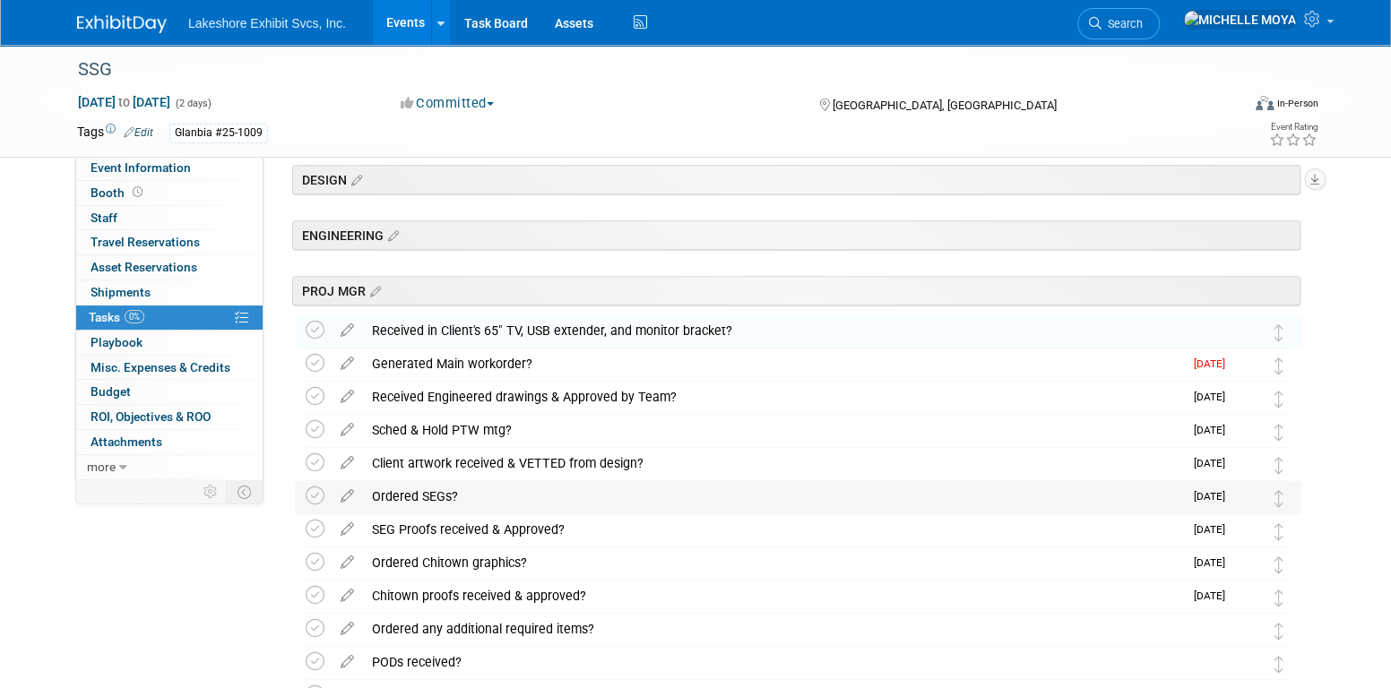
scroll to position [448, 0]
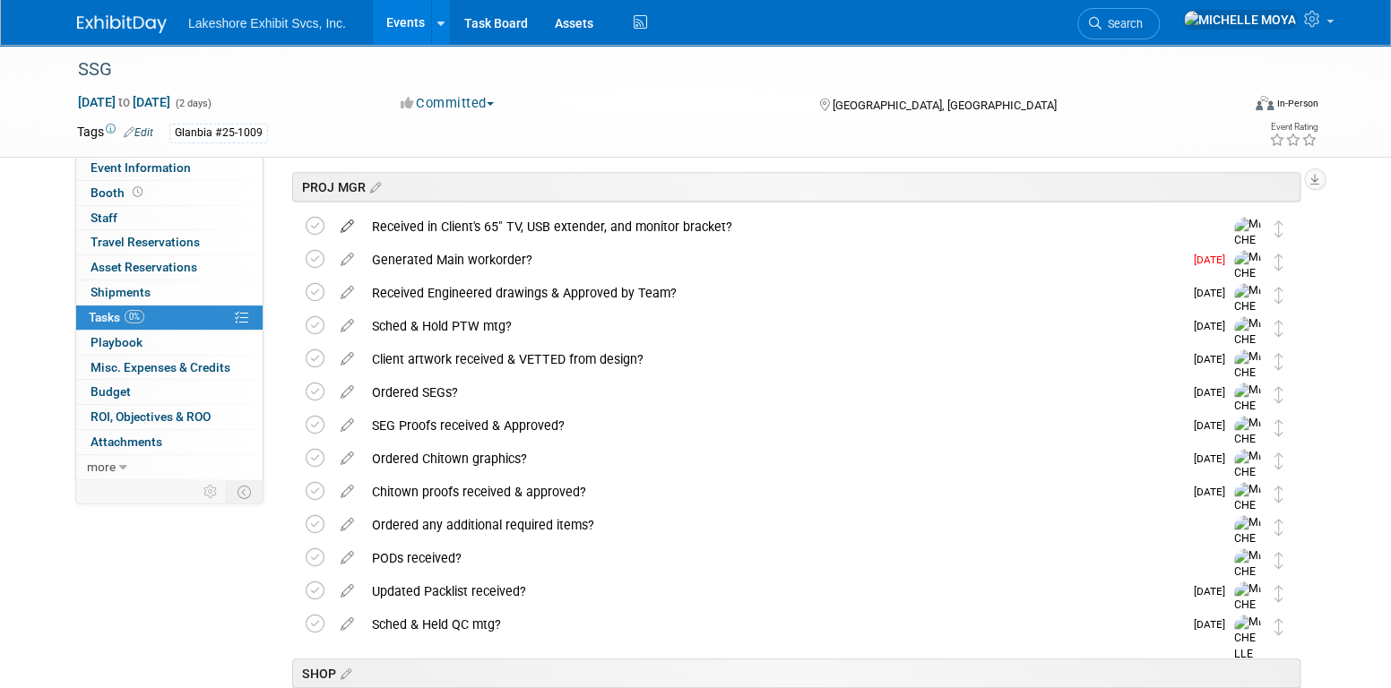
click at [346, 227] on icon at bounding box center [347, 223] width 31 height 22
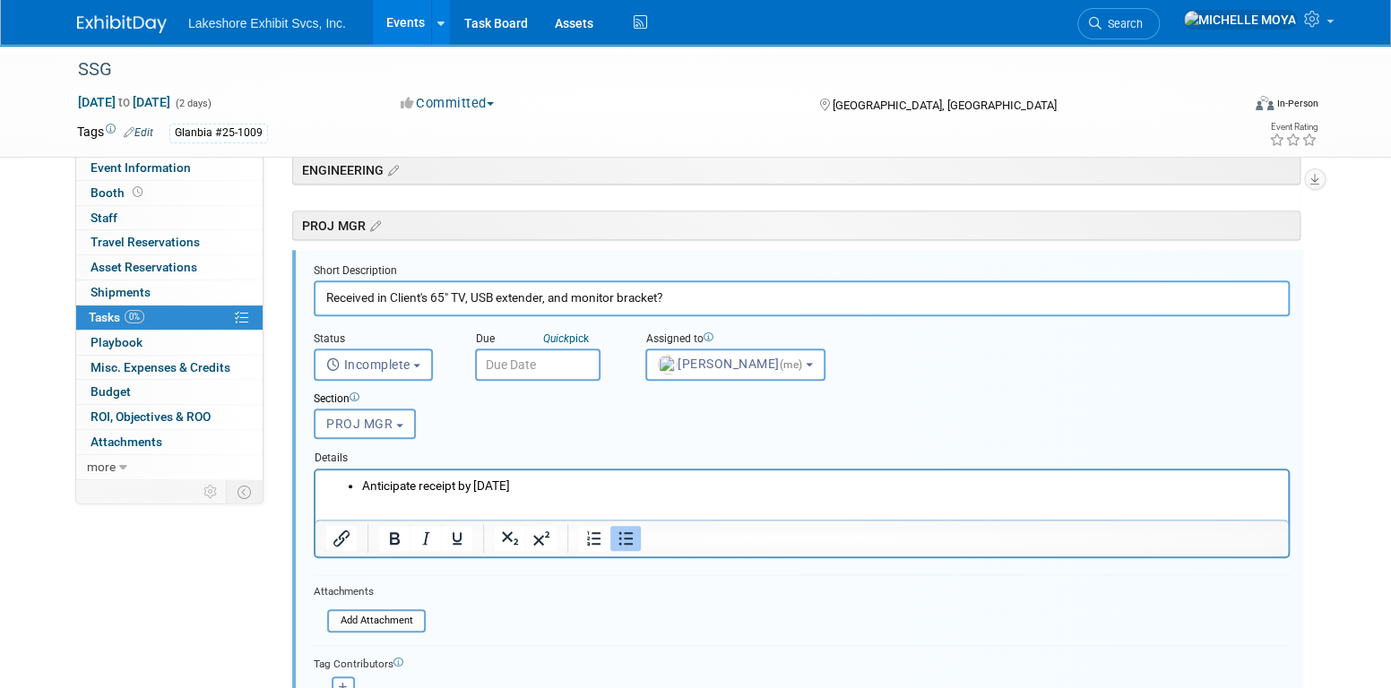
scroll to position [397, 0]
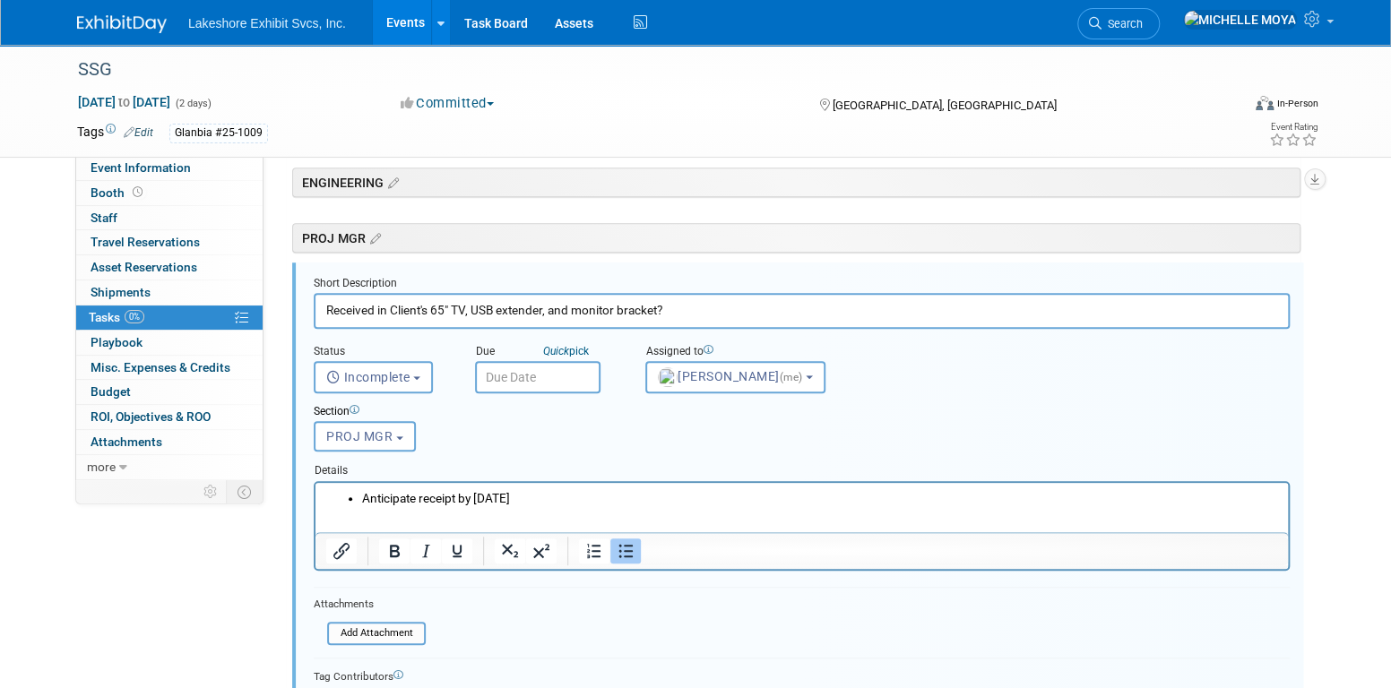
click at [517, 377] on input "text" at bounding box center [537, 377] width 125 height 32
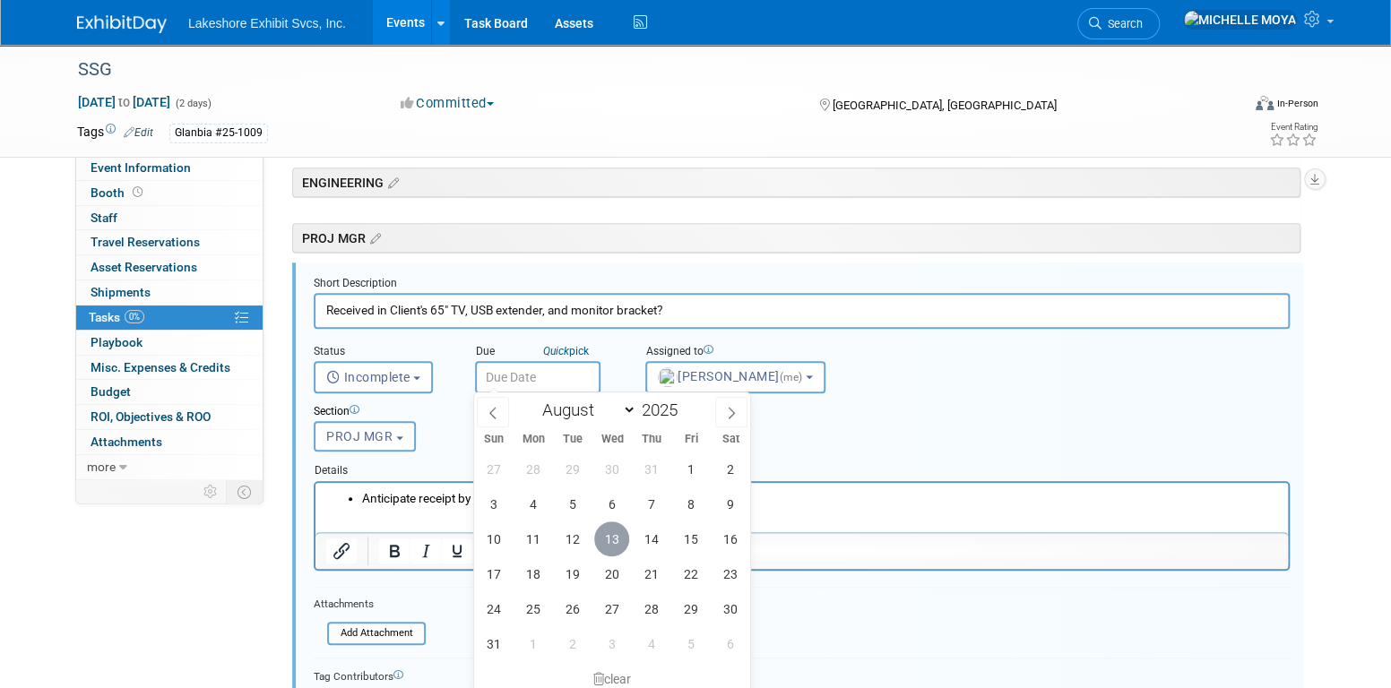
click at [616, 536] on span "13" at bounding box center [611, 539] width 35 height 35
type input "Aug 13, 2025"
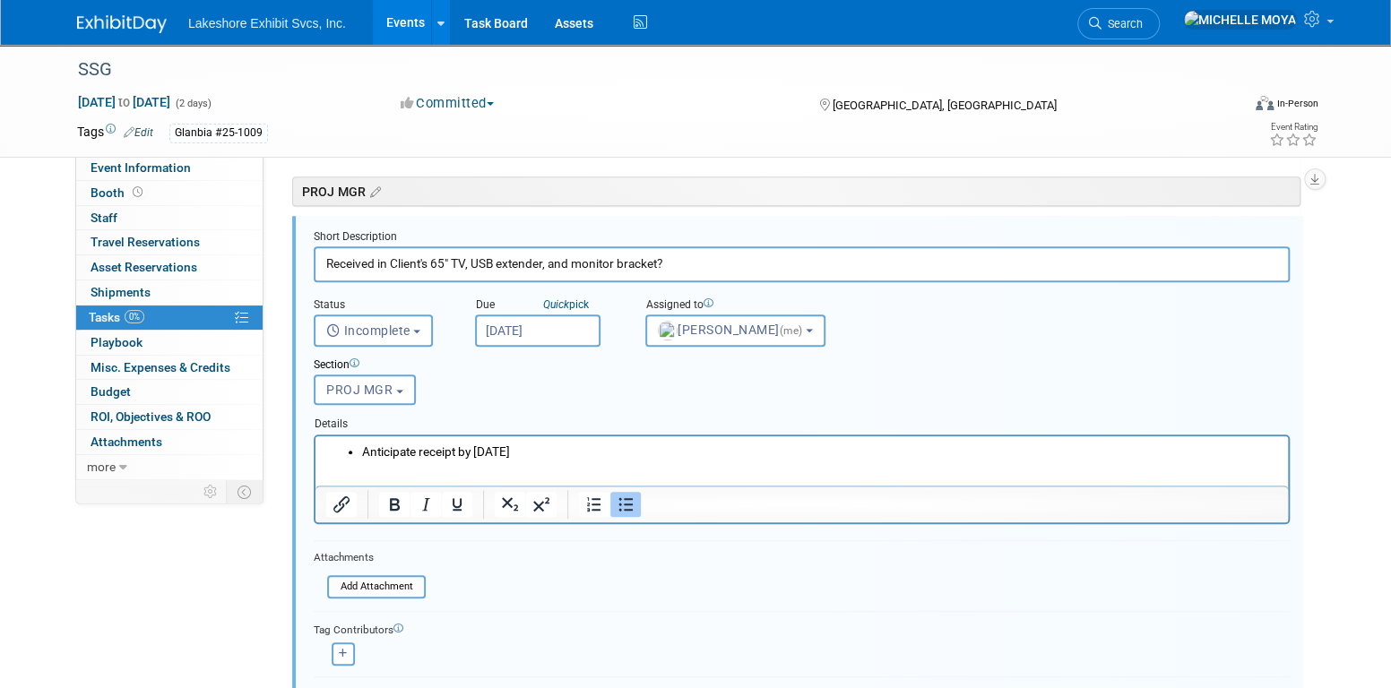
scroll to position [487, 0]
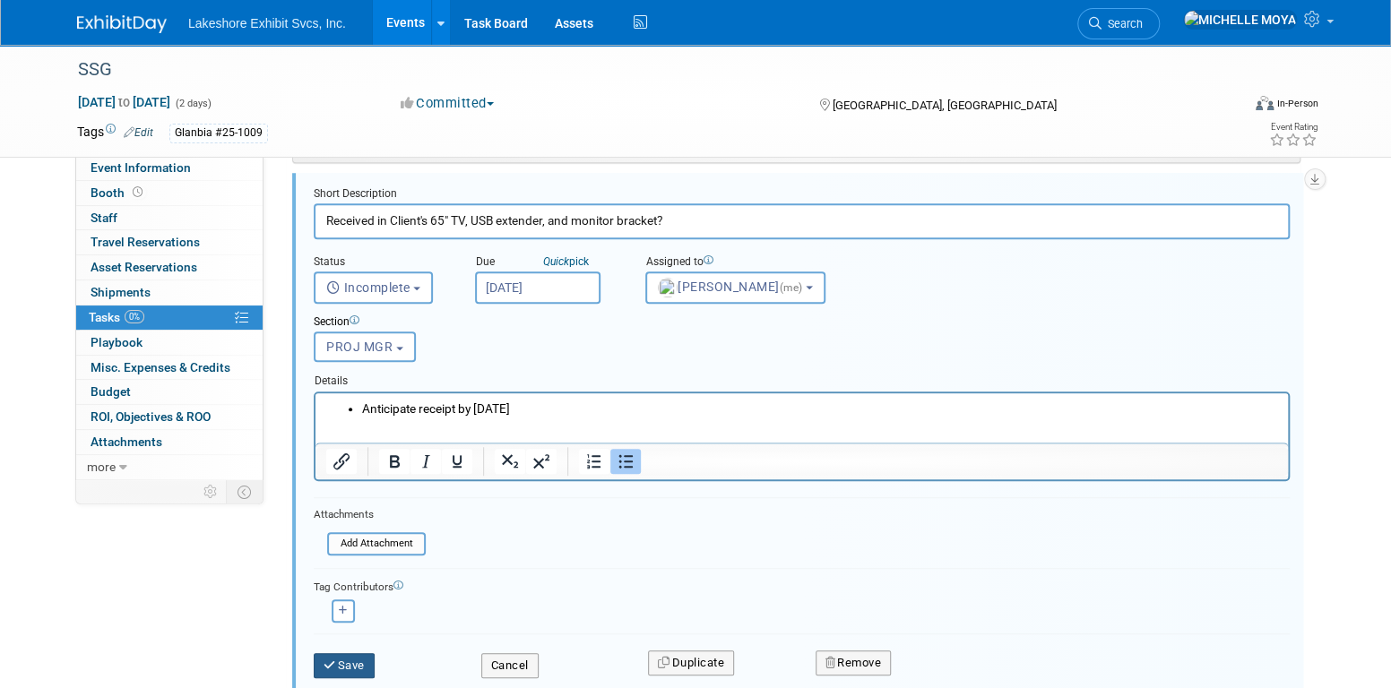
click at [345, 661] on button "Save" at bounding box center [344, 665] width 61 height 25
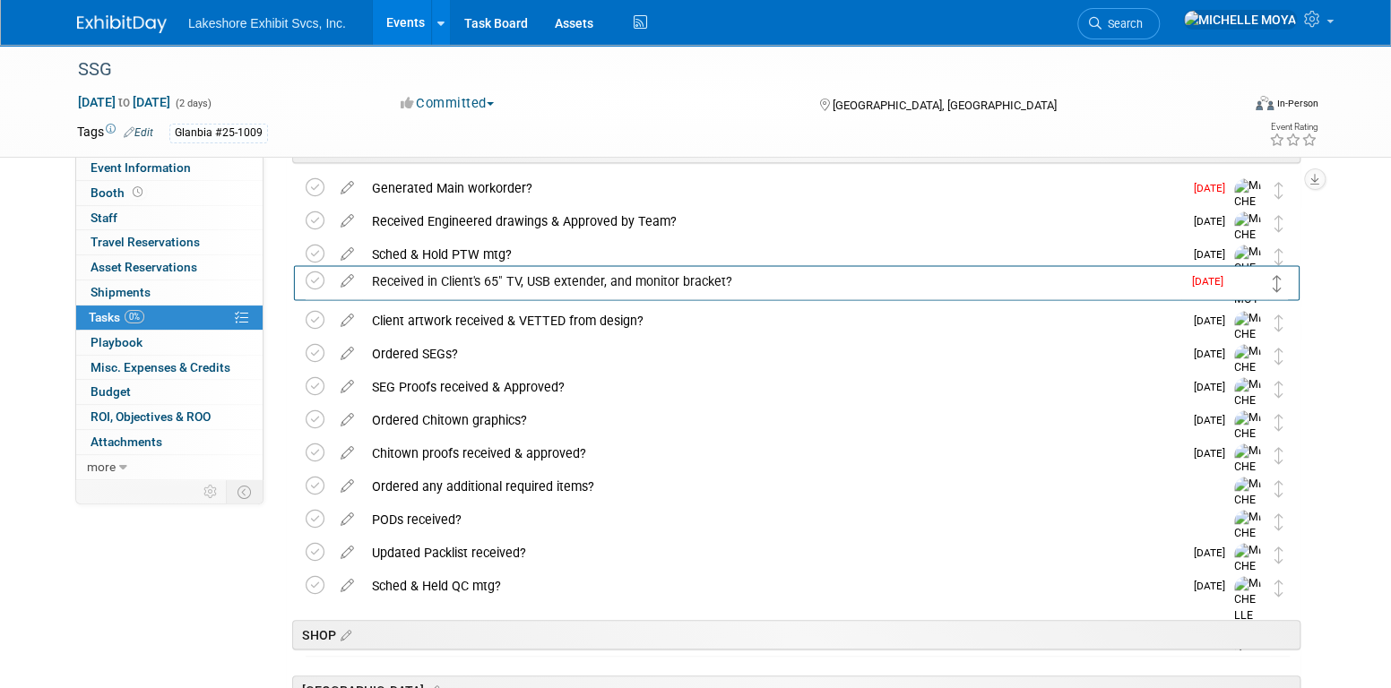
drag, startPoint x: 1279, startPoint y: 190, endPoint x: 1278, endPoint y: 283, distance: 93.2
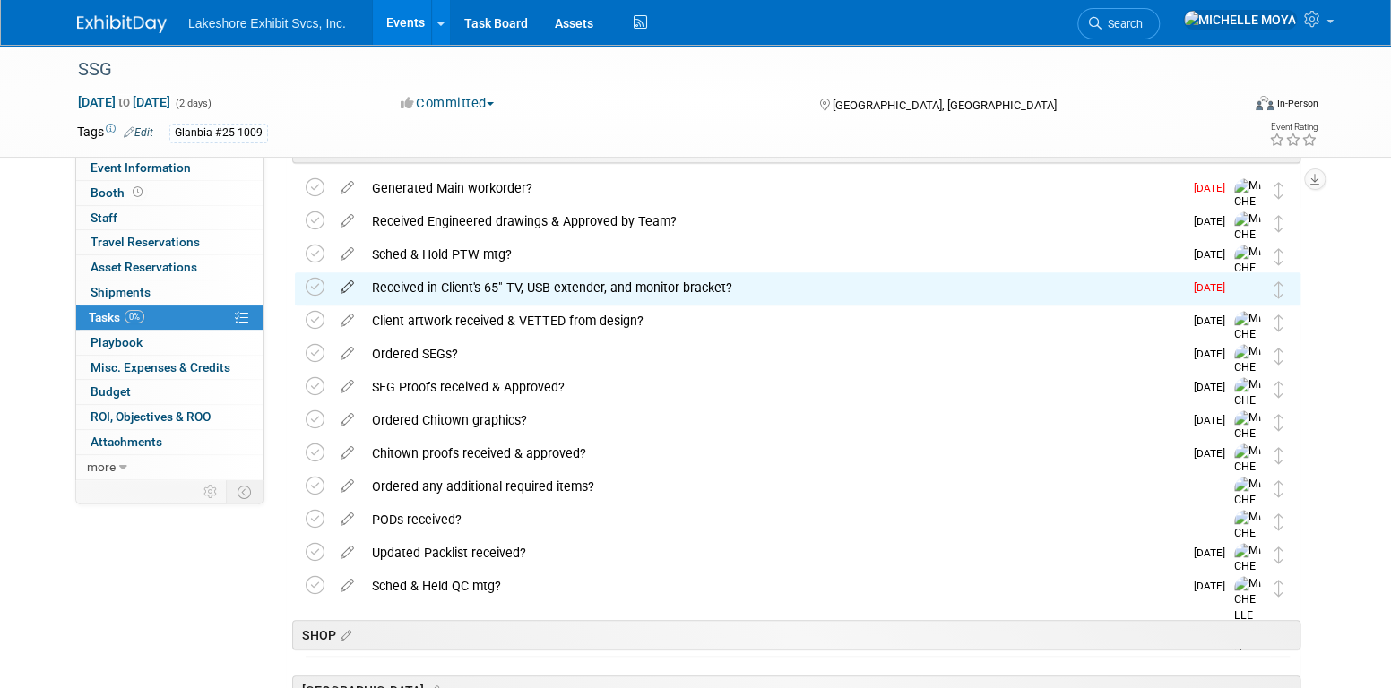
click at [350, 282] on icon at bounding box center [347, 283] width 31 height 22
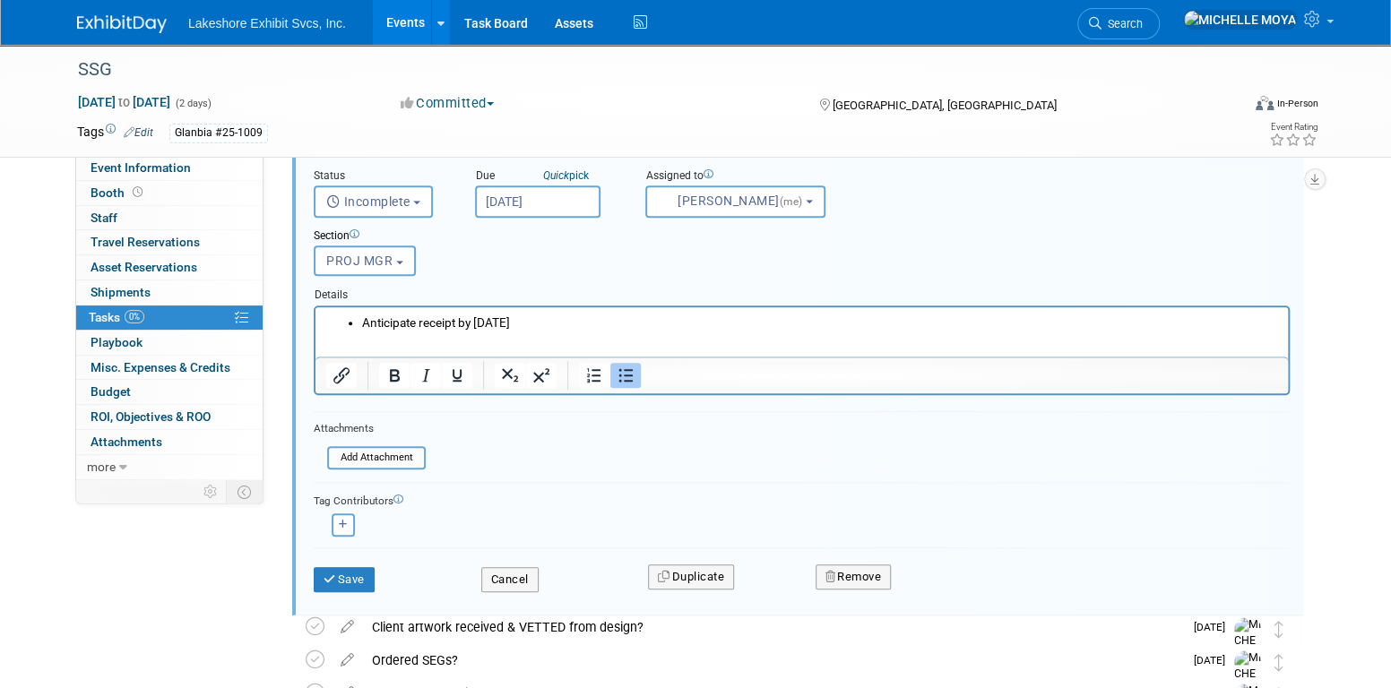
scroll to position [676, 0]
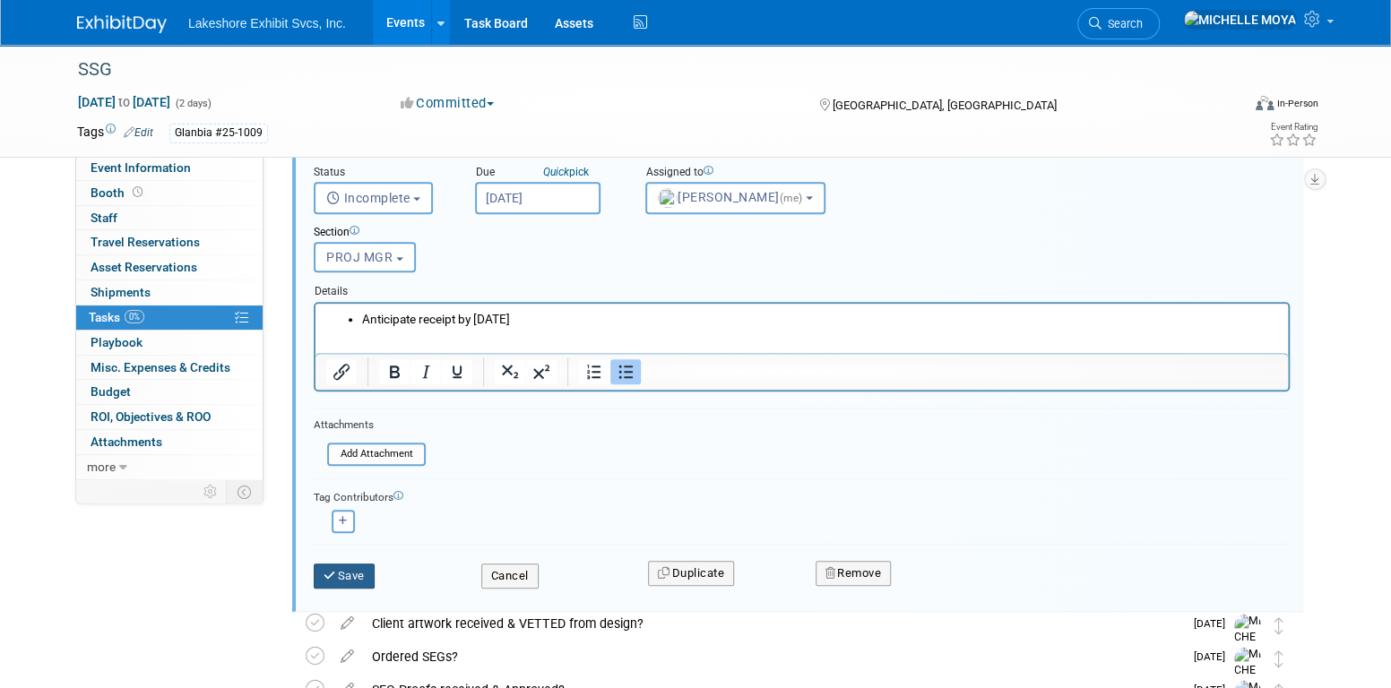
click at [363, 565] on button "Save" at bounding box center [344, 576] width 61 height 25
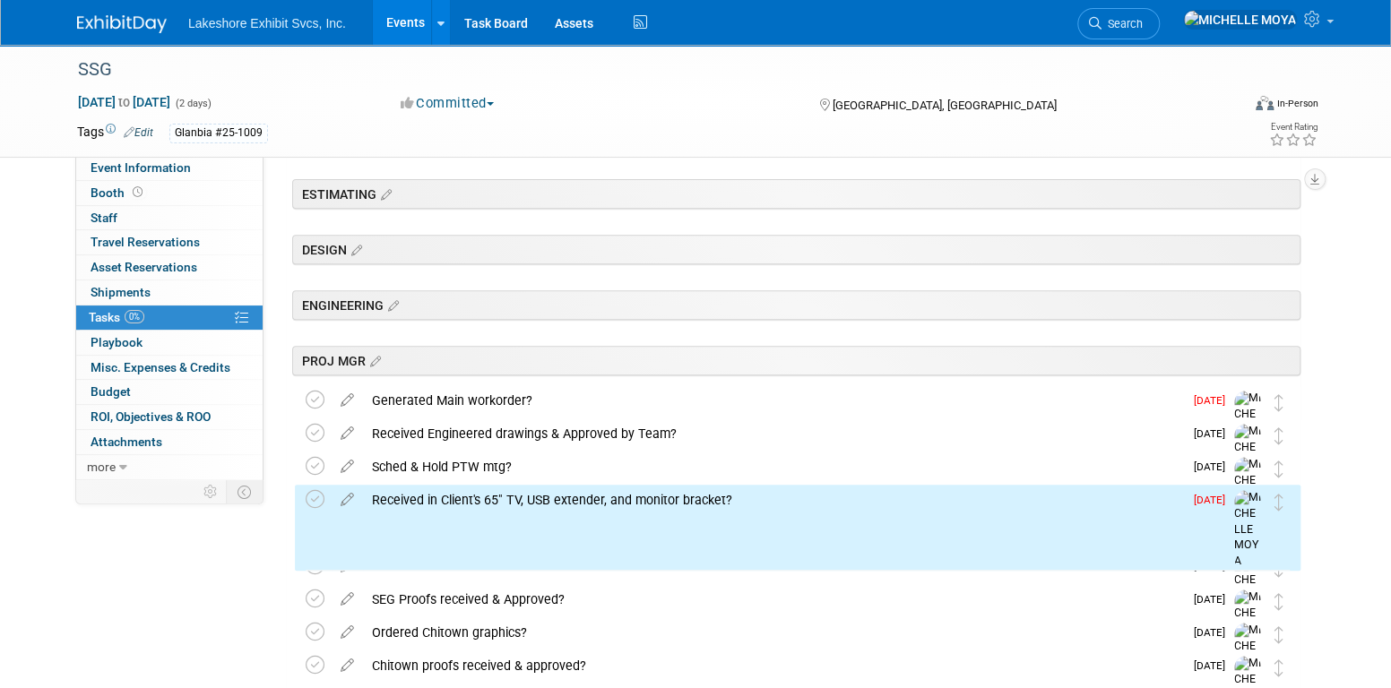
scroll to position [228, 0]
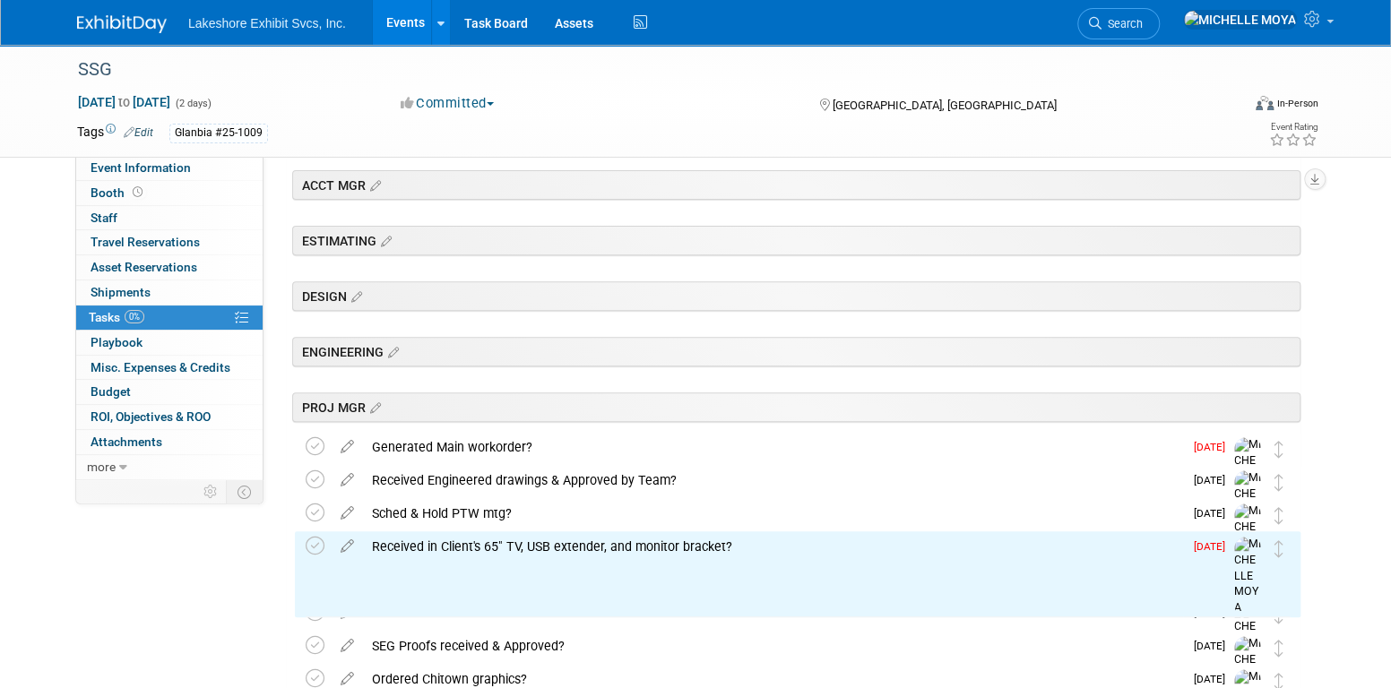
click at [566, 545] on div "Received in Client's 65" TV, USB extender, and monitor bracket?" at bounding box center [773, 546] width 820 height 30
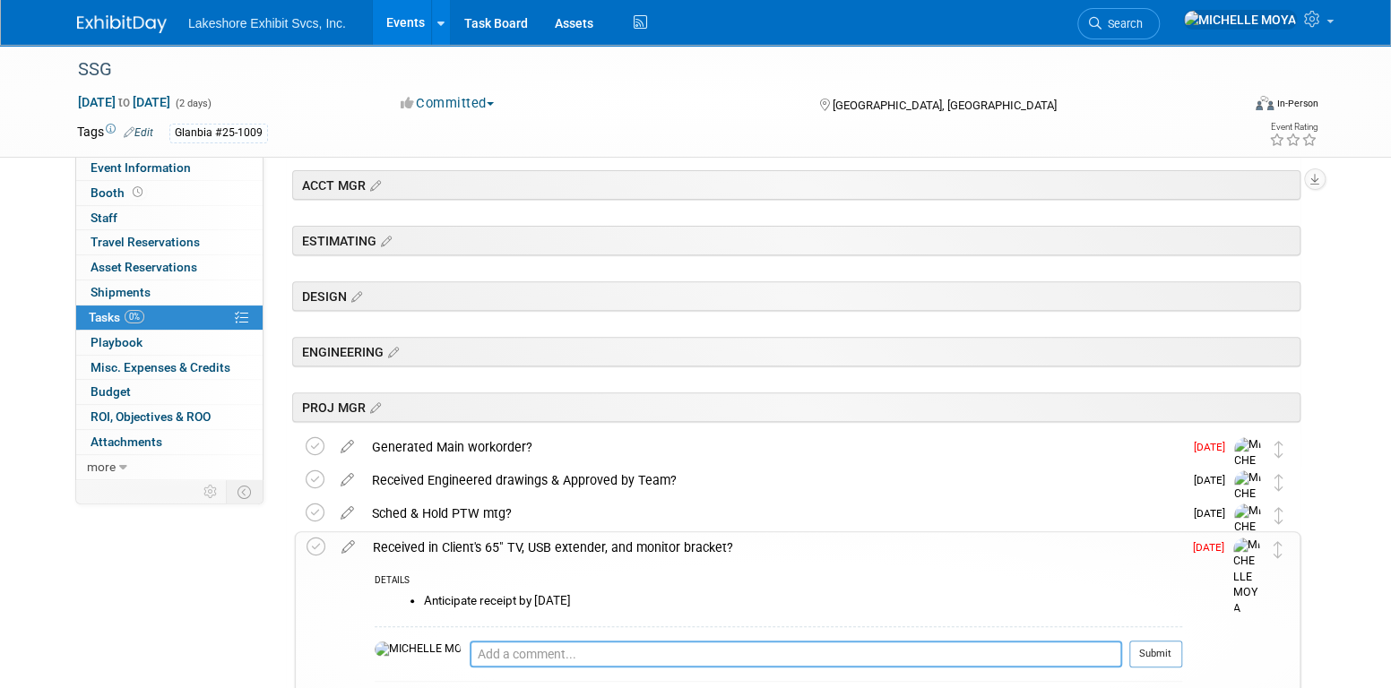
click at [473, 652] on textarea at bounding box center [796, 654] width 652 height 27
paste textarea "We received all three items. Glanbia is not wrapped up yet so were going to sta…"
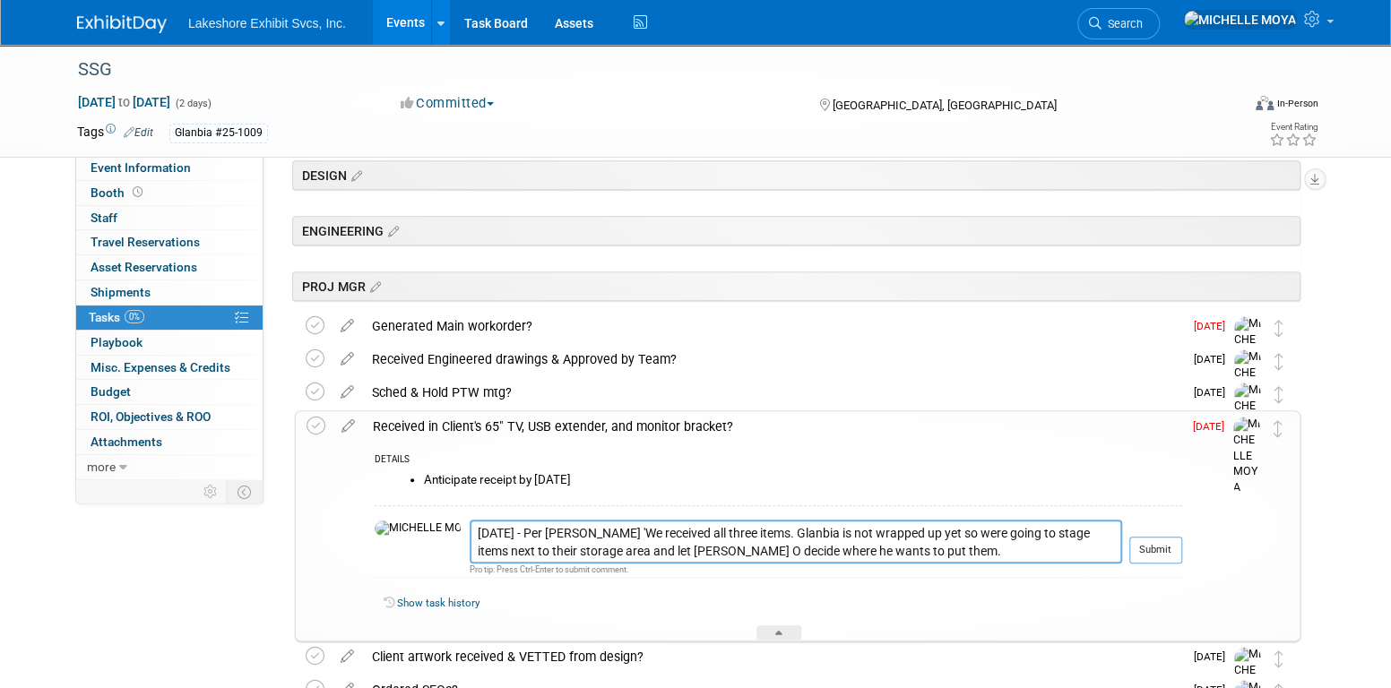
scroll to position [407, 0]
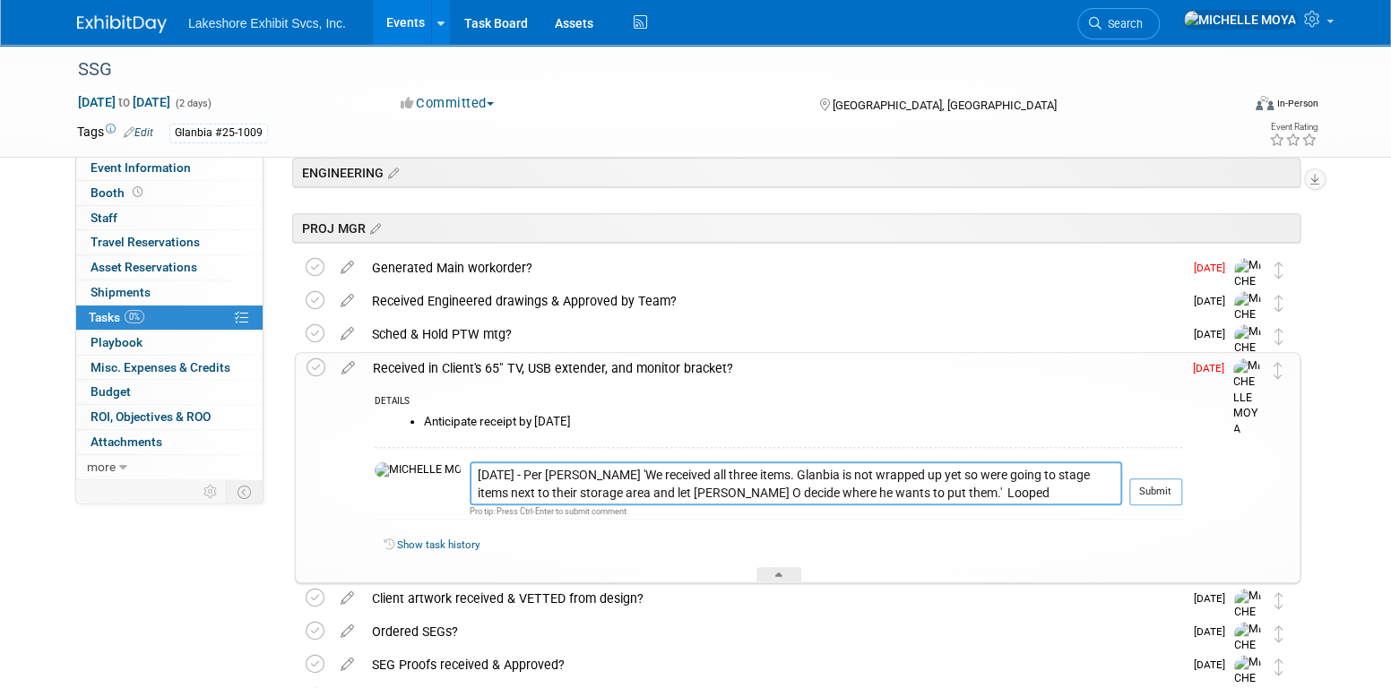
click at [842, 495] on textarea "8.13.25 - Per Mark Fela 'We received all three items. Glanbia is not wrapped up…" at bounding box center [796, 484] width 652 height 44
click at [1005, 492] on textarea "8.13.25 - Per Mark Fela 'We received all three items. Glanbia is not wrapped up…" at bounding box center [796, 484] width 652 height 44
type textarea "8.13.25 - Per Mark Fela 'We received all three items. Glanbia is not wrapped up…"
click at [1160, 486] on button "Submit" at bounding box center [1155, 492] width 53 height 27
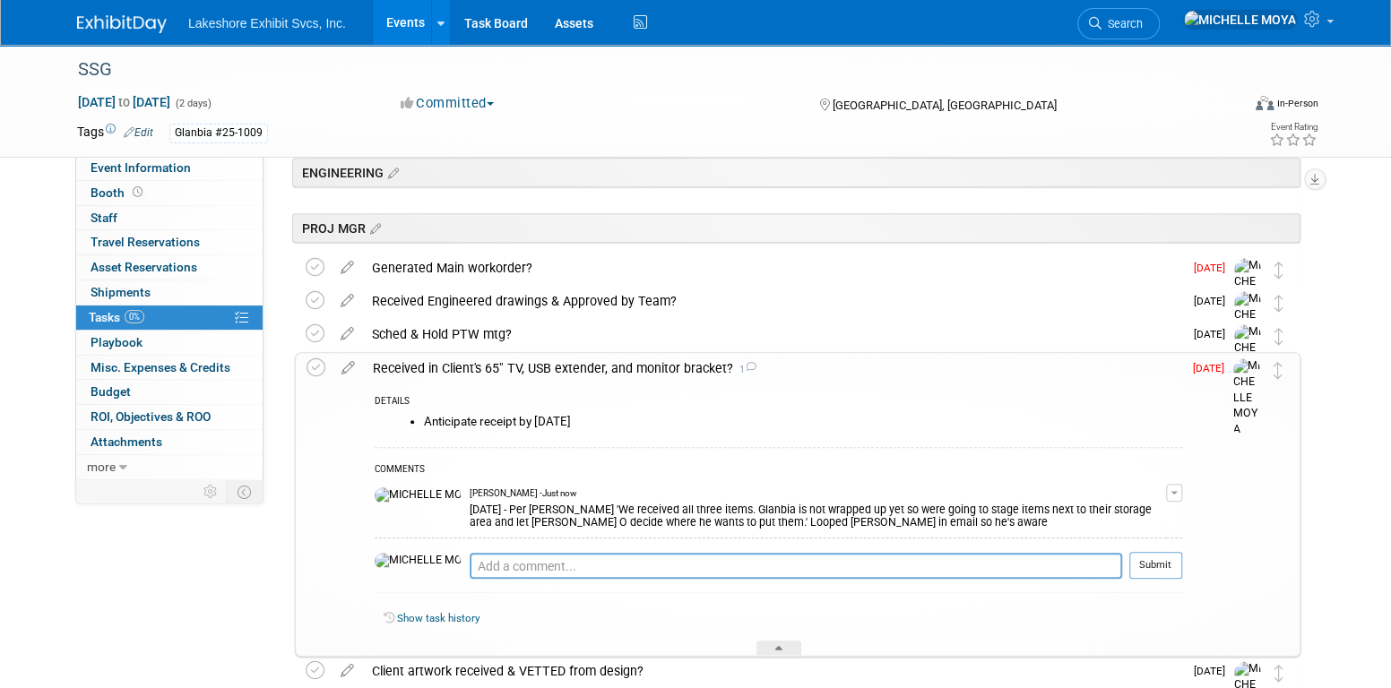
click at [203, 310] on link "0% Tasks 0%" at bounding box center [169, 318] width 186 height 24
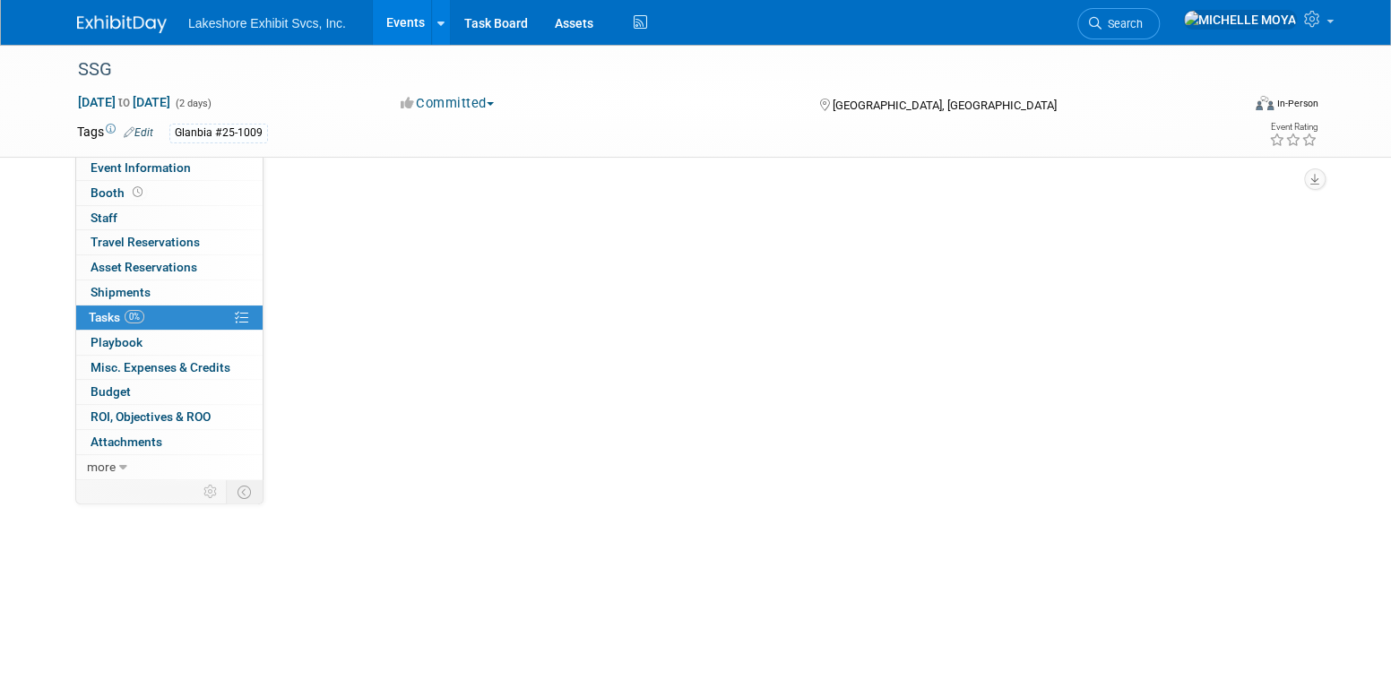
scroll to position [0, 0]
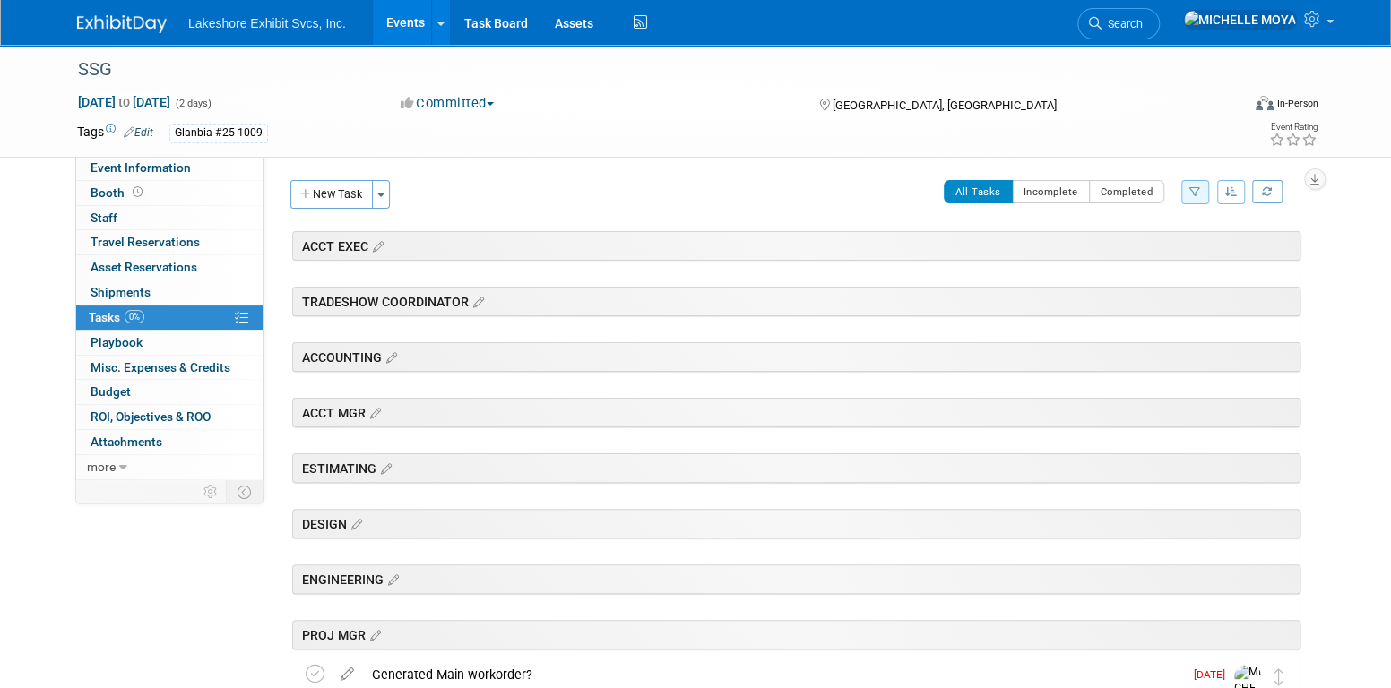
click at [411, 22] on link "Events" at bounding box center [405, 22] width 65 height 45
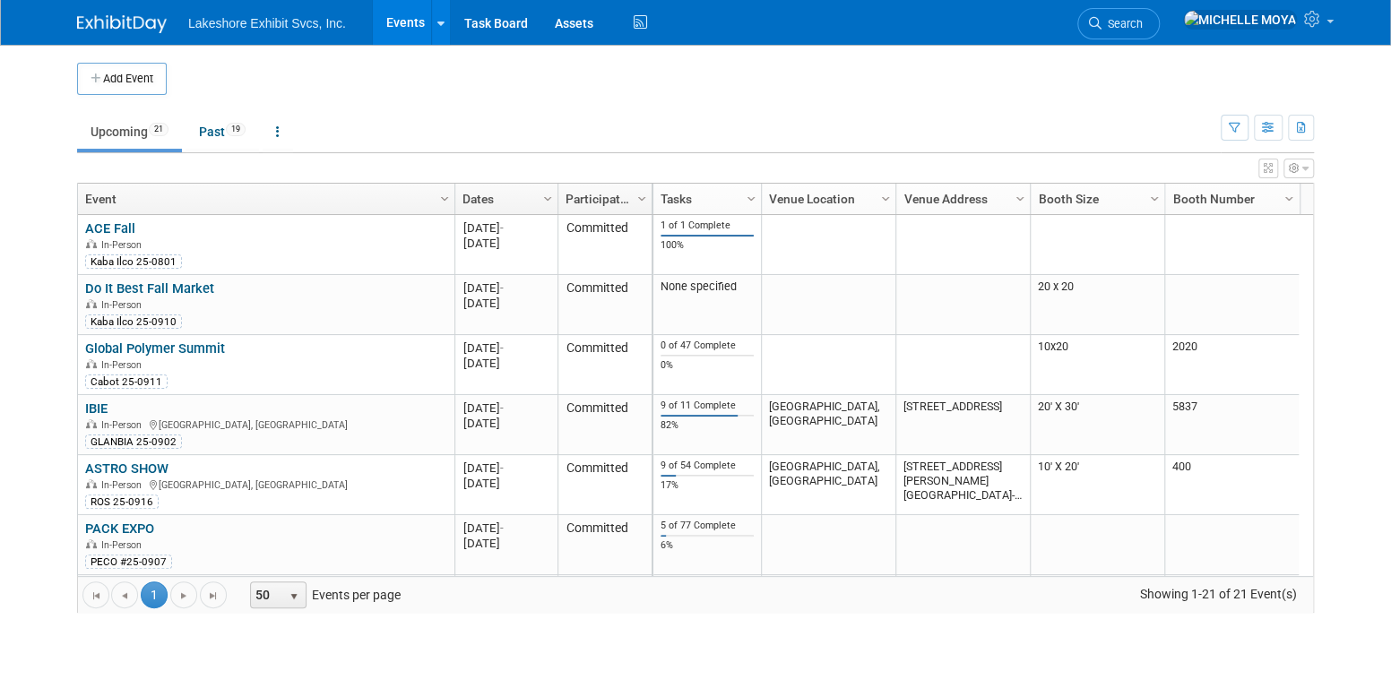
click at [815, 659] on body "Lakeshore Exhibit Svcs, Inc. Events Add Event Bulk Upload Events Shareable Even…" at bounding box center [695, 344] width 1391 height 688
